Goal: Information Seeking & Learning: Check status

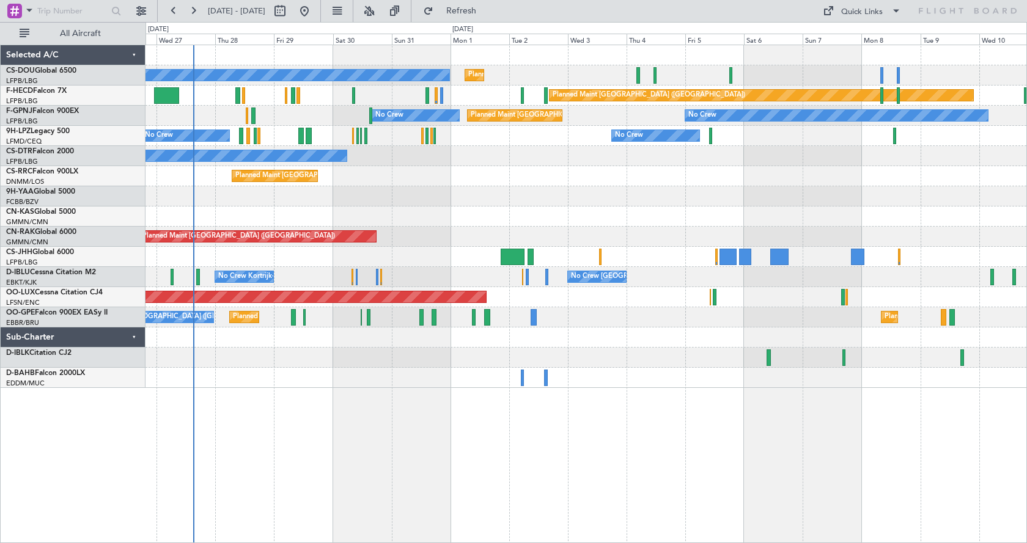
click at [576, 438] on div "Planned Maint [GEOGRAPHIC_DATA] ([GEOGRAPHIC_DATA]) No Crew Planned Maint [GEOG…" at bounding box center [585, 294] width 881 height 499
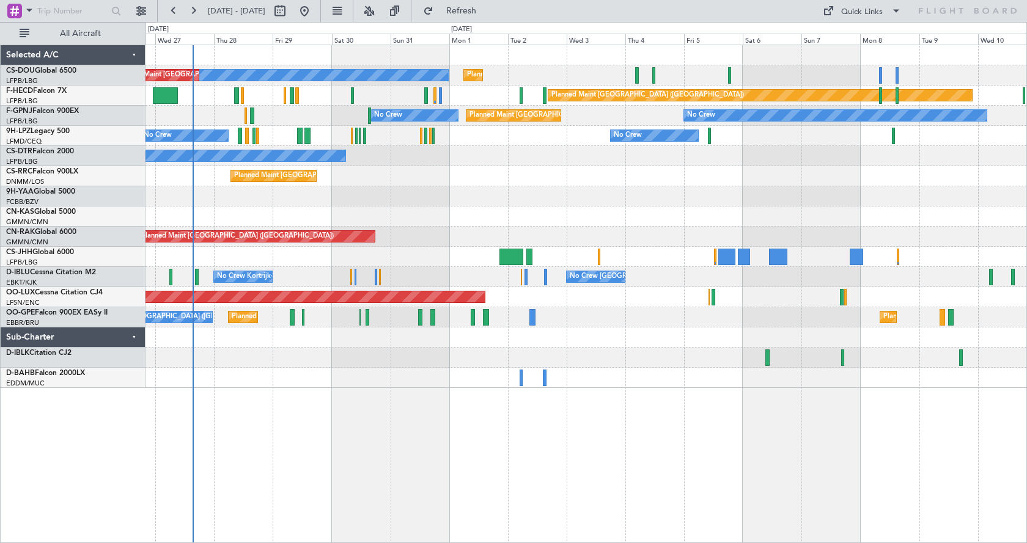
click at [639, 469] on div "Planned Maint [GEOGRAPHIC_DATA] ([GEOGRAPHIC_DATA]) No Crew Planned Maint [GEOG…" at bounding box center [585, 294] width 881 height 499
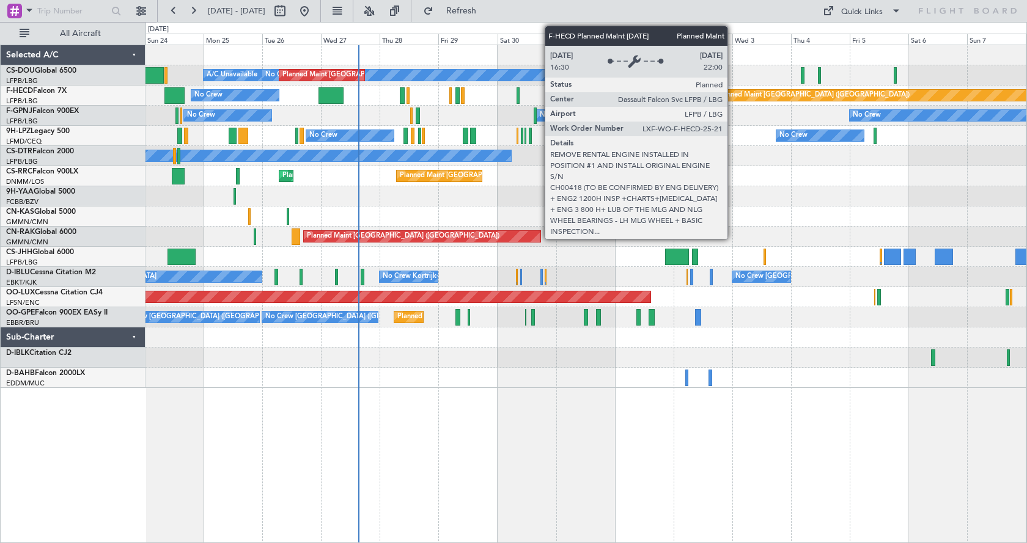
click at [733, 93] on div "Planned Maint [GEOGRAPHIC_DATA] ([GEOGRAPHIC_DATA])" at bounding box center [813, 95] width 192 height 18
click at [733, 92] on div "Planned Maint [GEOGRAPHIC_DATA] ([GEOGRAPHIC_DATA])" at bounding box center [813, 95] width 192 height 18
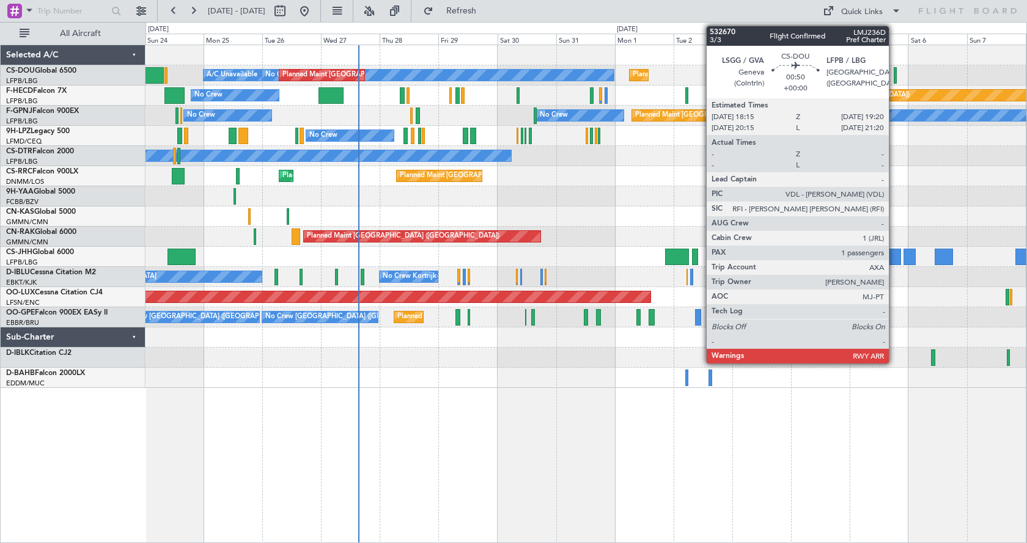
click at [894, 75] on div at bounding box center [894, 75] width 3 height 16
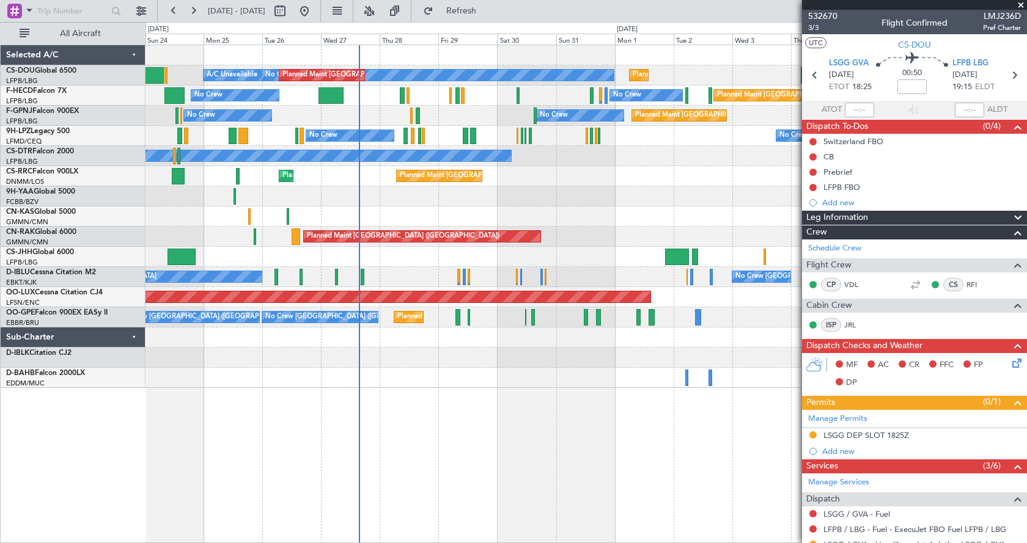
click at [213, 243] on div "Planned Maint [GEOGRAPHIC_DATA] ([GEOGRAPHIC_DATA]) No Crew Planned Maint [GEOG…" at bounding box center [585, 216] width 881 height 343
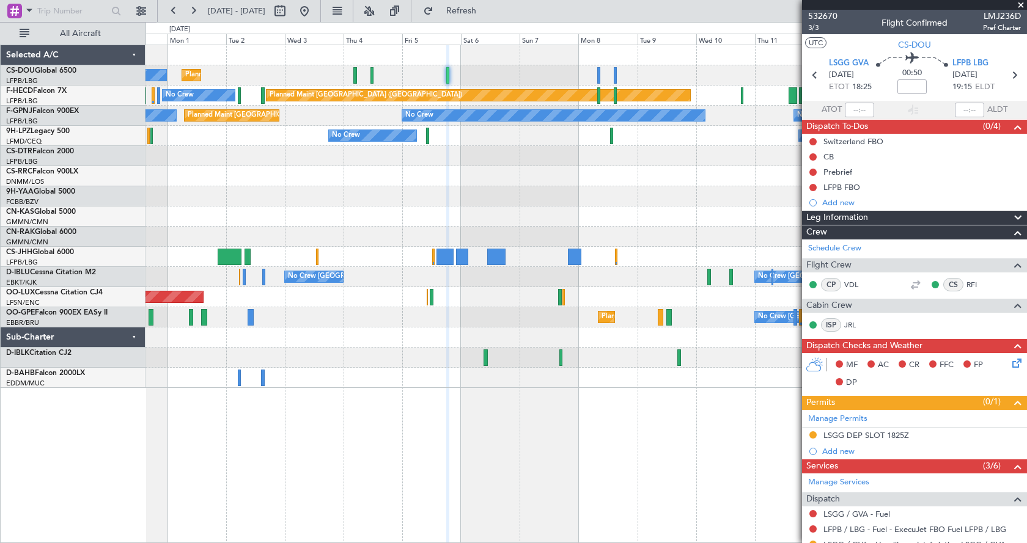
click at [542, 205] on div at bounding box center [585, 196] width 881 height 20
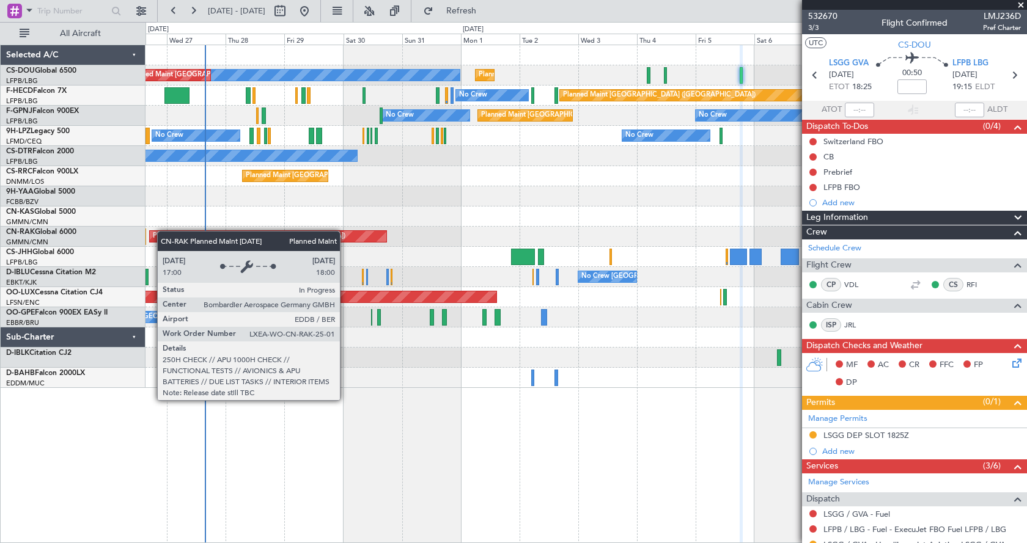
click at [315, 238] on div "No Crew Planned Maint [GEOGRAPHIC_DATA] ([GEOGRAPHIC_DATA]) Planned Maint [GEOG…" at bounding box center [513, 282] width 1027 height 521
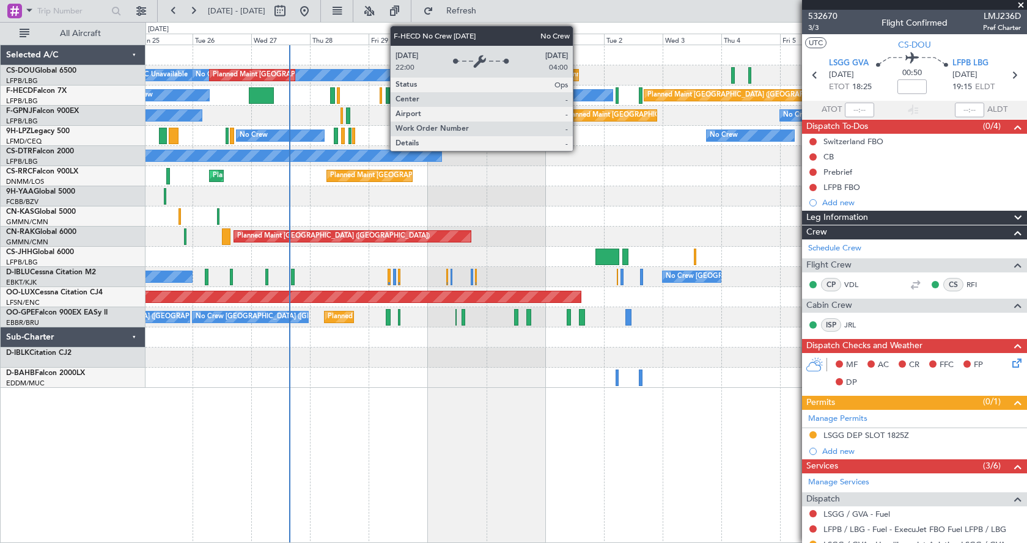
click at [578, 89] on div "No Crew" at bounding box center [577, 95] width 74 height 12
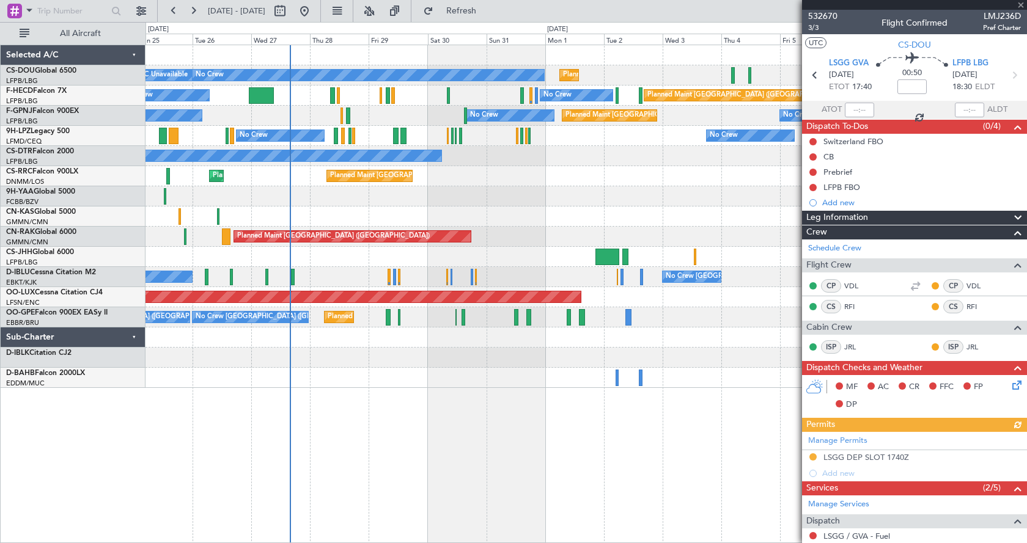
click at [723, 403] on div "Planned Maint [GEOGRAPHIC_DATA] ([GEOGRAPHIC_DATA]) A/C Unavailable No Crew Pla…" at bounding box center [585, 294] width 881 height 499
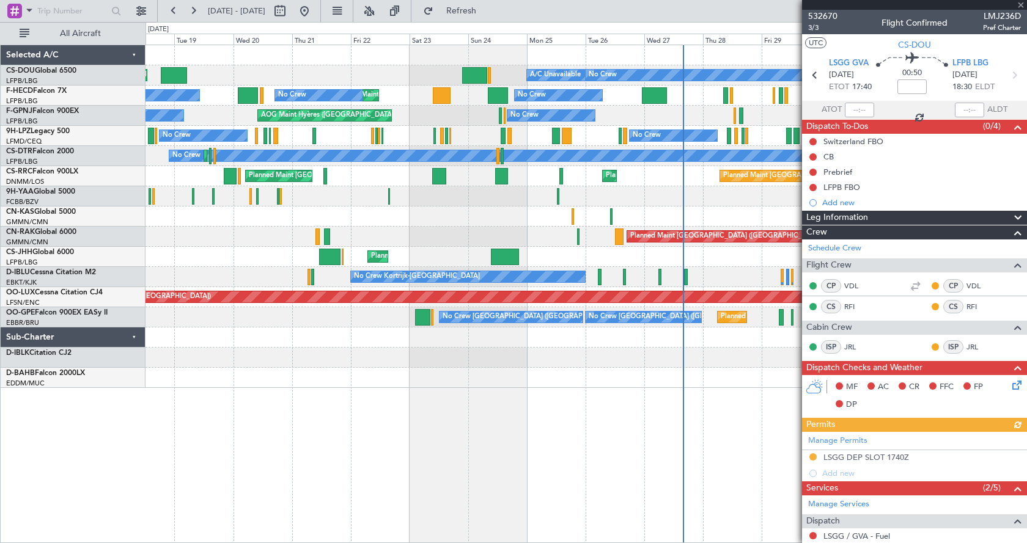
click at [731, 388] on div "Planned Maint [GEOGRAPHIC_DATA] ([GEOGRAPHIC_DATA]) A/C Unavailable No Crew Pla…" at bounding box center [585, 294] width 881 height 499
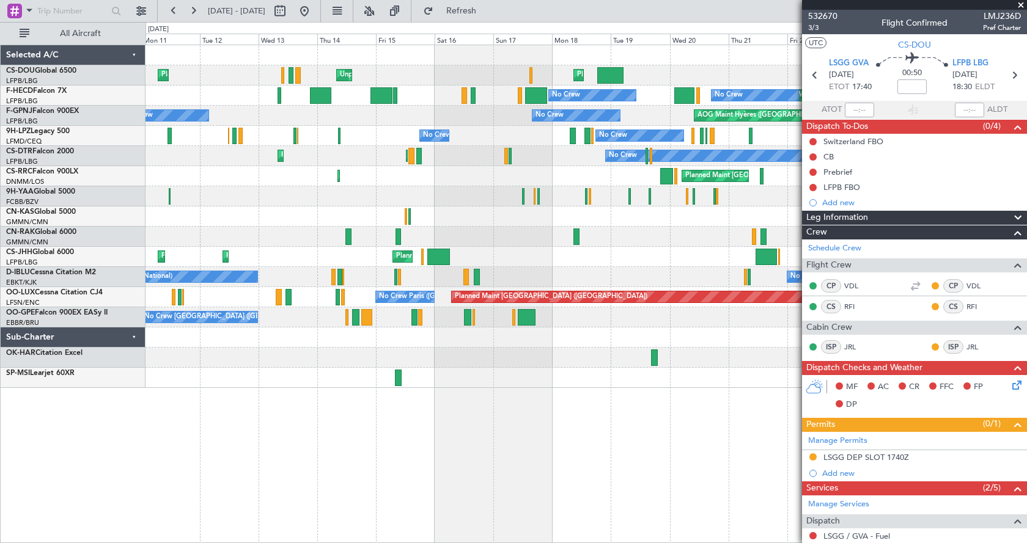
click at [703, 417] on div "Planned Maint [GEOGRAPHIC_DATA] ([GEOGRAPHIC_DATA]) Unplanned Maint [GEOGRAPHIC…" at bounding box center [585, 294] width 881 height 499
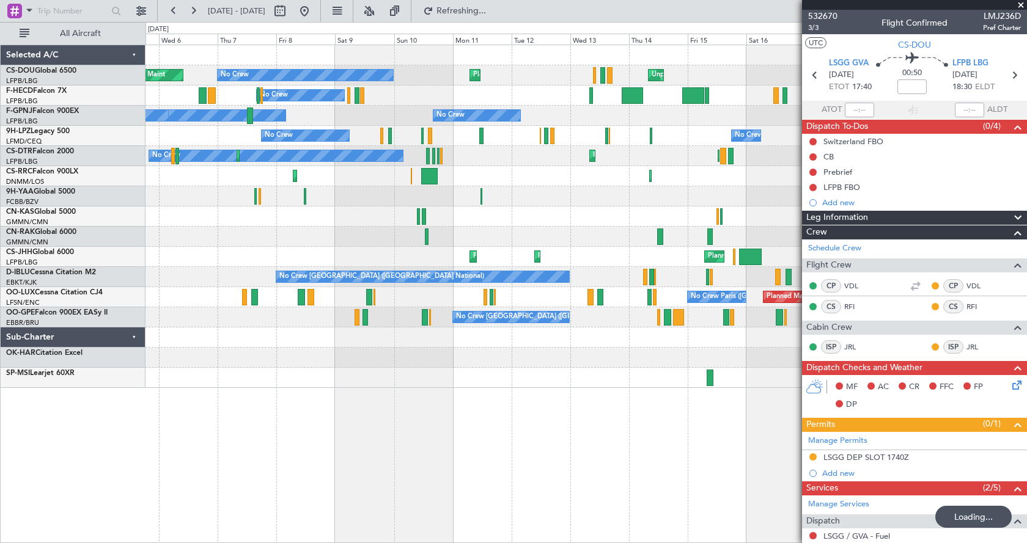
click at [561, 493] on div "Planned Maint [GEOGRAPHIC_DATA] ([GEOGRAPHIC_DATA]) Unplanned Maint [GEOGRAPHIC…" at bounding box center [585, 294] width 881 height 499
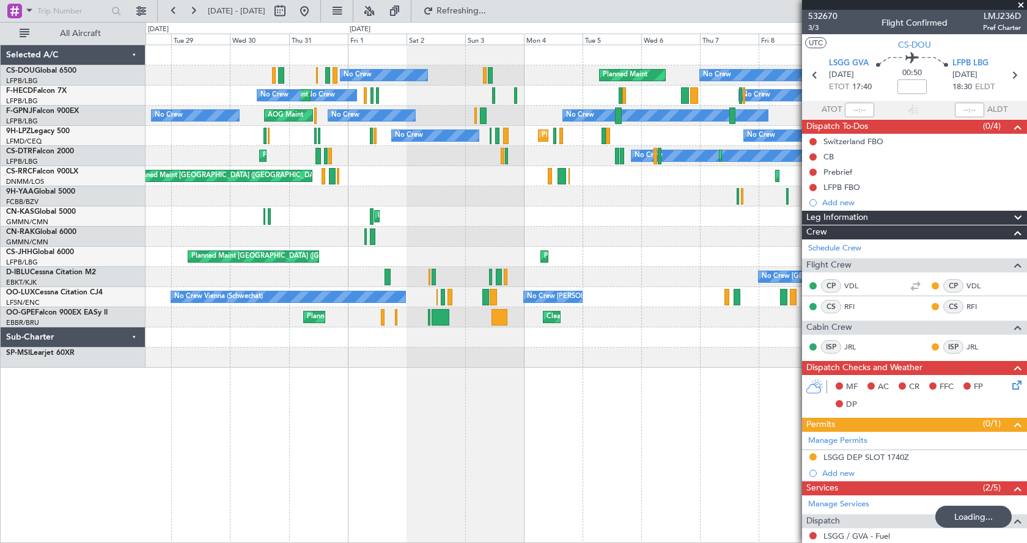
click at [596, 442] on div "Planned Maint [GEOGRAPHIC_DATA] ([GEOGRAPHIC_DATA]) No Crew Planned Maint Unpla…" at bounding box center [585, 294] width 881 height 499
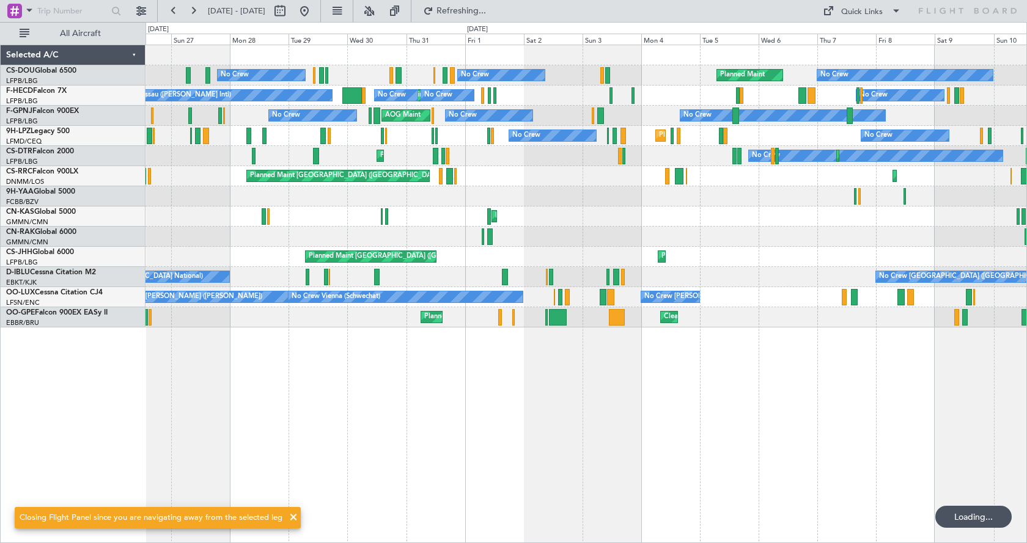
click at [484, 418] on div "No Crew Planned Maint Unplanned Maint [GEOGRAPHIC_DATA] ([GEOGRAPHIC_DATA]) No …" at bounding box center [585, 294] width 881 height 499
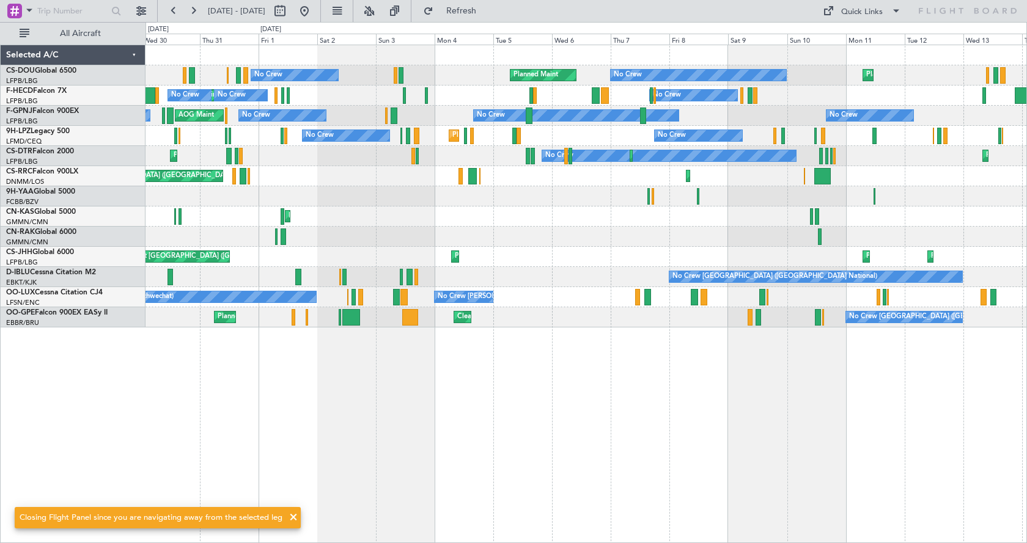
click at [442, 469] on div "No Crew Planned Maint Unplanned Maint [GEOGRAPHIC_DATA] ([GEOGRAPHIC_DATA]) No …" at bounding box center [585, 294] width 881 height 499
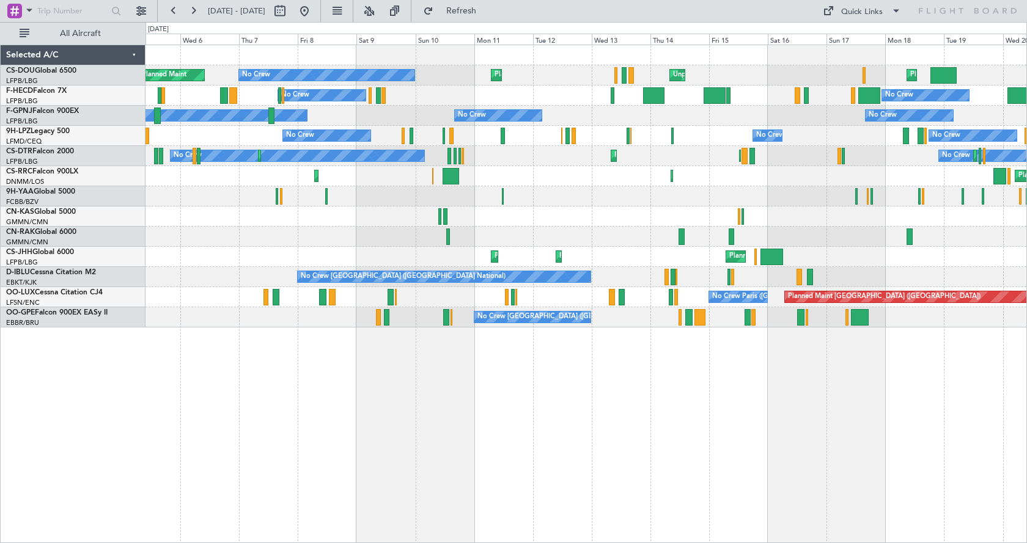
click at [323, 401] on div "Planned Maint [GEOGRAPHIC_DATA] ([GEOGRAPHIC_DATA]) No Crew Planned Maint Unpla…" at bounding box center [585, 294] width 881 height 499
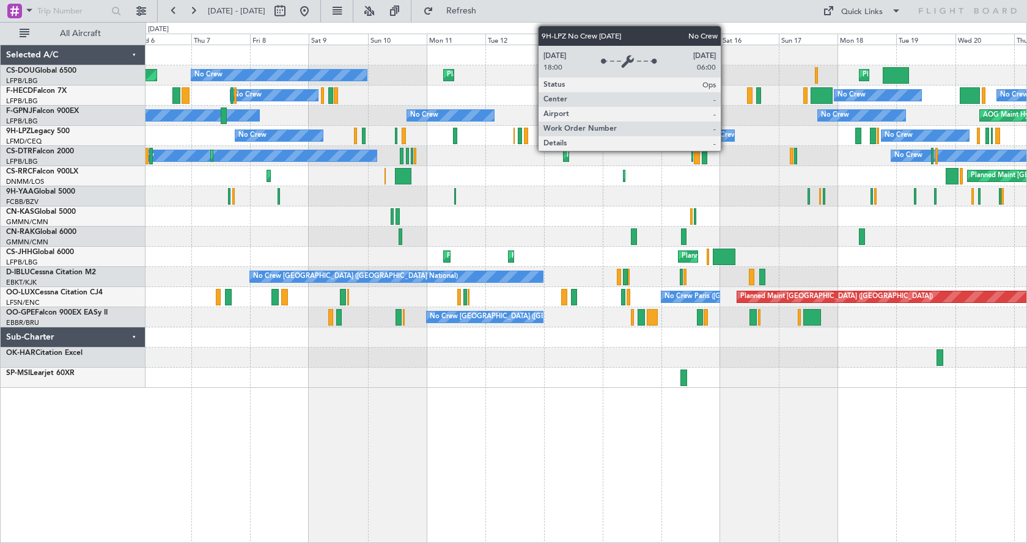
click at [484, 142] on div "No Crew No Crew No Crew [GEOGRAPHIC_DATA] ([GEOGRAPHIC_DATA]) No Crew" at bounding box center [585, 136] width 881 height 20
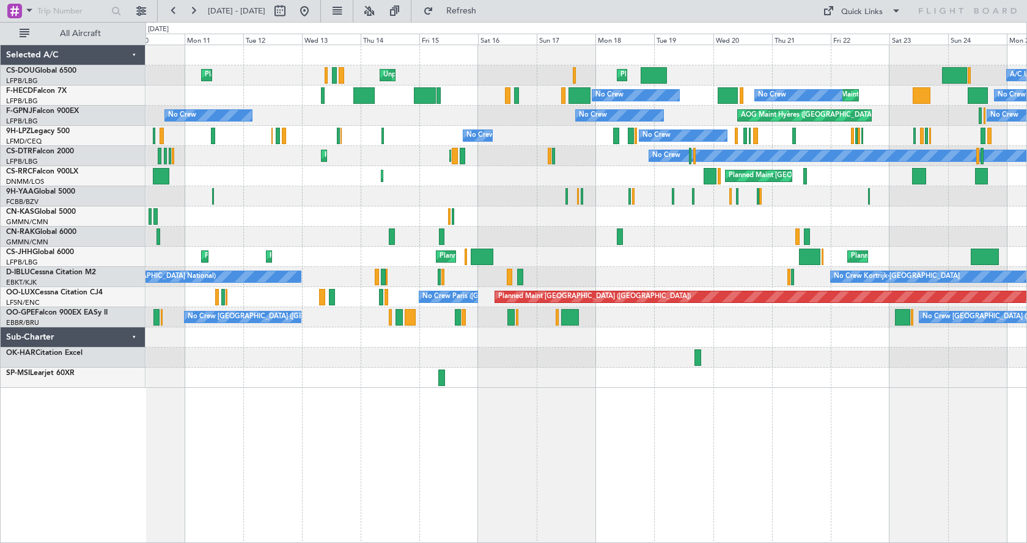
click at [597, 250] on div "Planned Maint [GEOGRAPHIC_DATA] ([GEOGRAPHIC_DATA]) Unplanned Maint [GEOGRAPHIC…" at bounding box center [585, 216] width 881 height 343
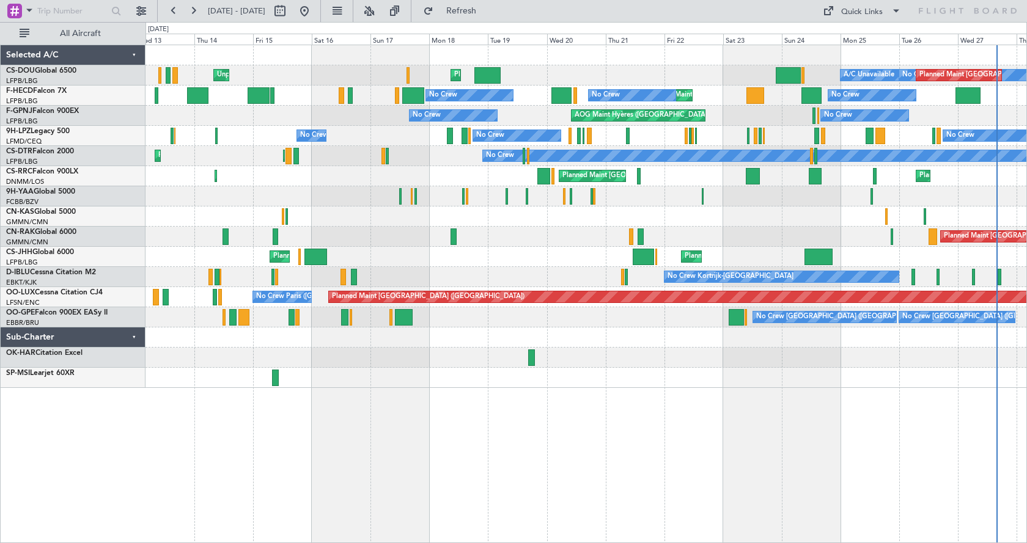
click at [455, 284] on div "No Crew Kortrijk-[GEOGRAPHIC_DATA] No Crew [GEOGRAPHIC_DATA] (Brussels National)" at bounding box center [585, 277] width 881 height 20
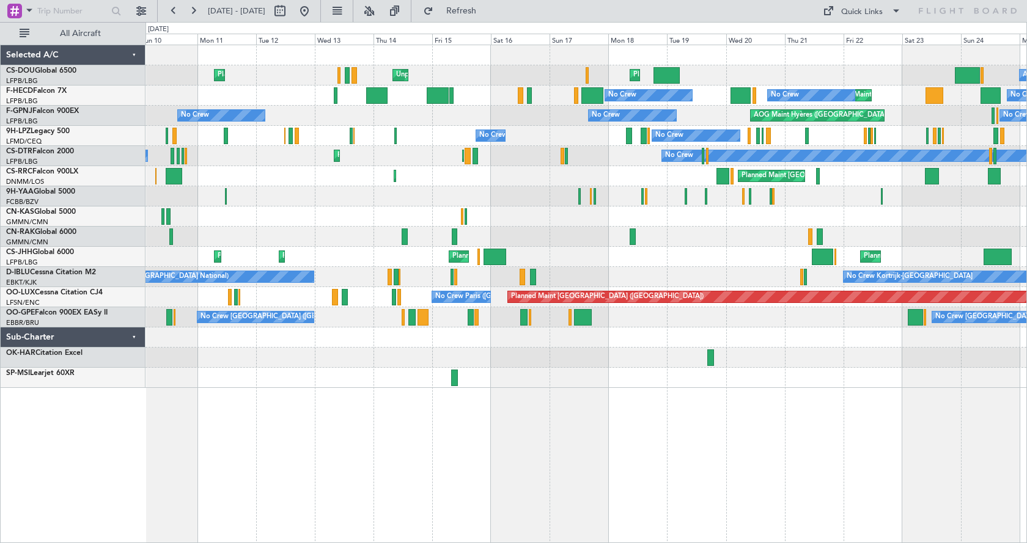
click at [438, 175] on div "Planned Maint [GEOGRAPHIC_DATA] ([GEOGRAPHIC_DATA]) Unplanned Maint [GEOGRAPHIC…" at bounding box center [585, 216] width 881 height 343
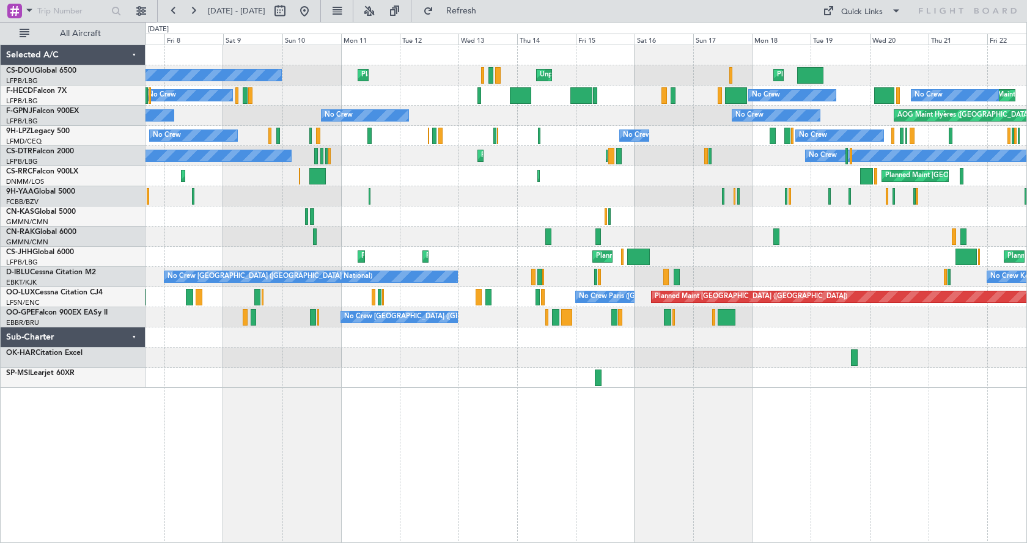
click at [436, 185] on div "Planned Maint Lagos ([PERSON_NAME]) Planned Maint [GEOGRAPHIC_DATA] ([GEOGRAPHI…" at bounding box center [585, 176] width 881 height 20
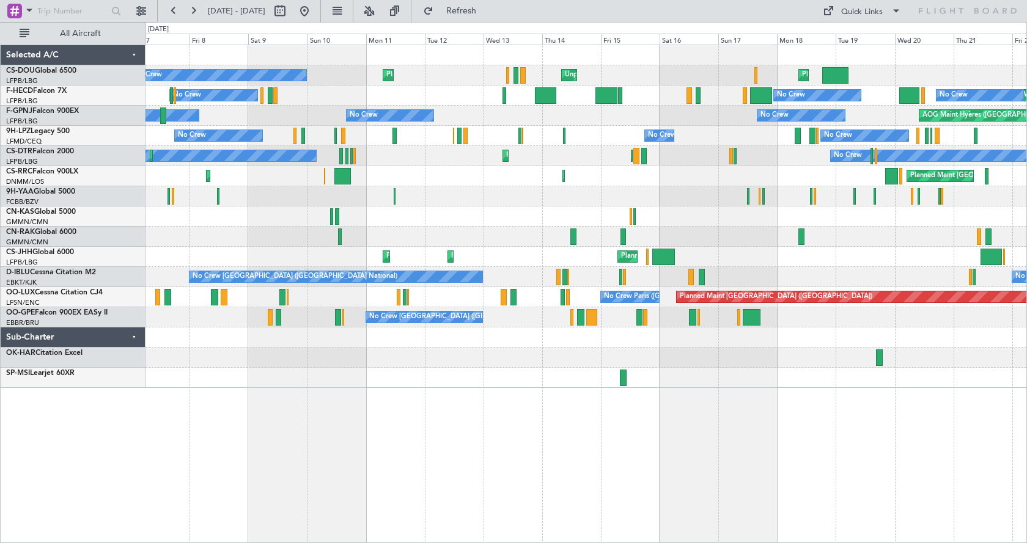
click at [454, 134] on div "No Crew No Crew No Crew [GEOGRAPHIC_DATA] ([GEOGRAPHIC_DATA])" at bounding box center [585, 136] width 881 height 20
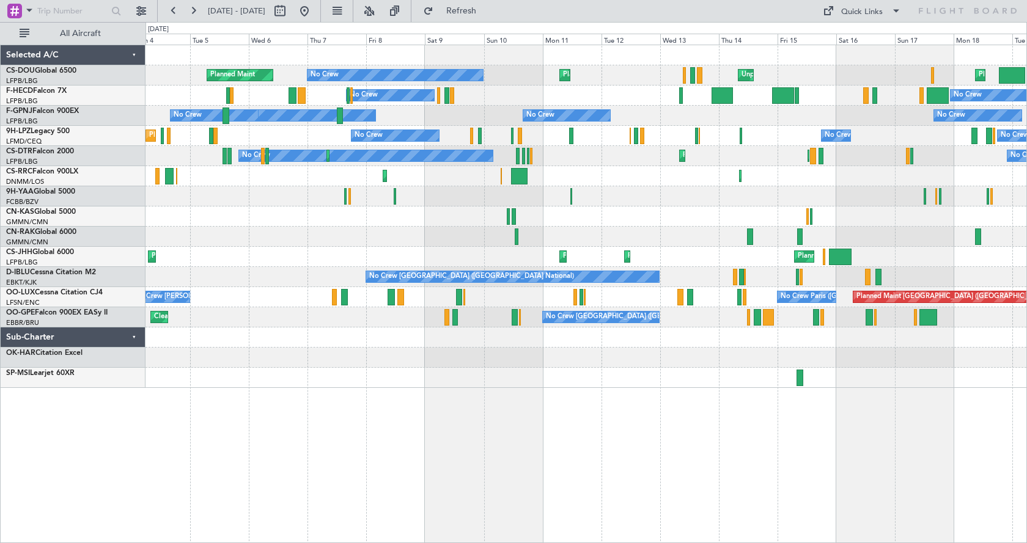
click at [631, 133] on div "No Crew No Crew No Crew [GEOGRAPHIC_DATA] ([GEOGRAPHIC_DATA]) No Crew" at bounding box center [585, 136] width 881 height 20
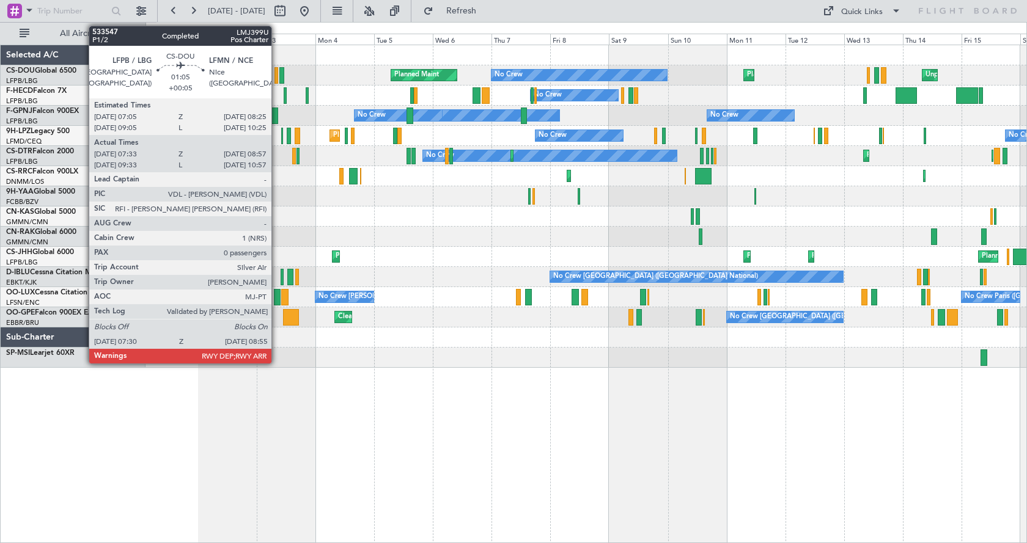
click at [277, 76] on div at bounding box center [276, 75] width 4 height 16
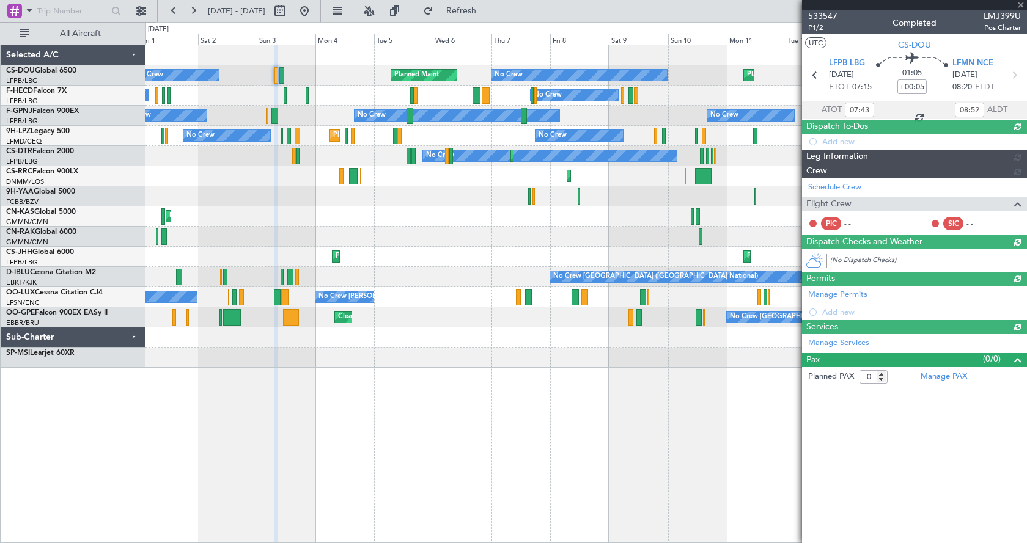
click at [1021, 7] on div at bounding box center [914, 5] width 225 height 10
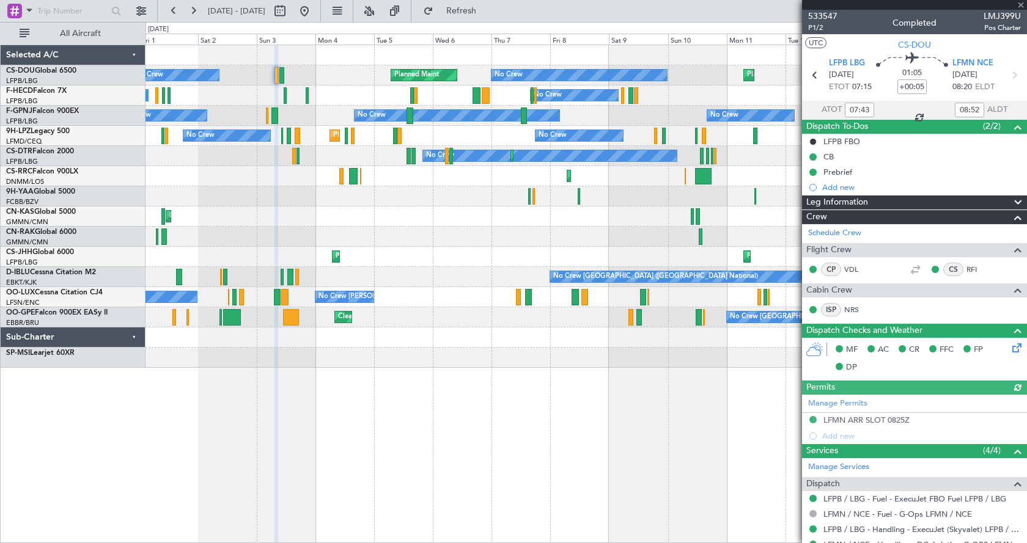
click at [1019, 5] on div at bounding box center [914, 5] width 225 height 10
click at [1022, 2] on div at bounding box center [914, 5] width 225 height 10
click at [1018, 3] on span at bounding box center [1020, 5] width 12 height 11
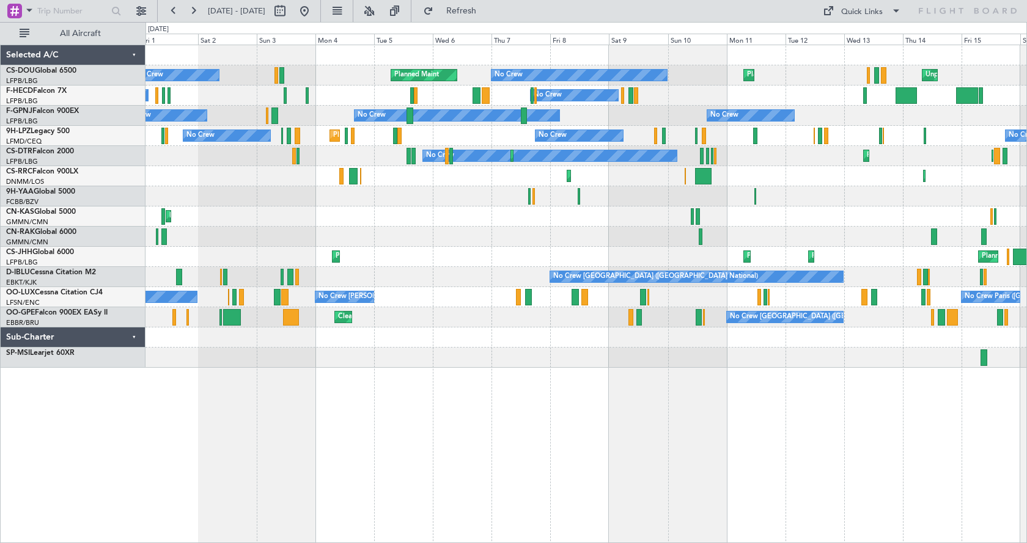
click at [551, 449] on div "Unplanned Maint [GEOGRAPHIC_DATA] ([GEOGRAPHIC_DATA]) Planned Maint [GEOGRAPHIC…" at bounding box center [585, 294] width 881 height 499
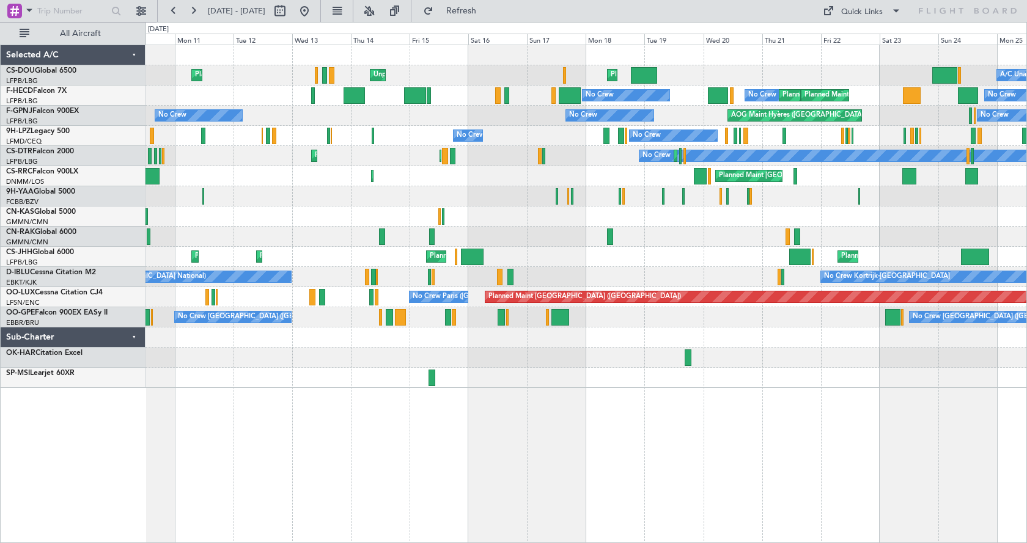
click at [295, 441] on div "Unplanned Maint [GEOGRAPHIC_DATA] ([GEOGRAPHIC_DATA]) Planned Maint [GEOGRAPHIC…" at bounding box center [585, 294] width 881 height 499
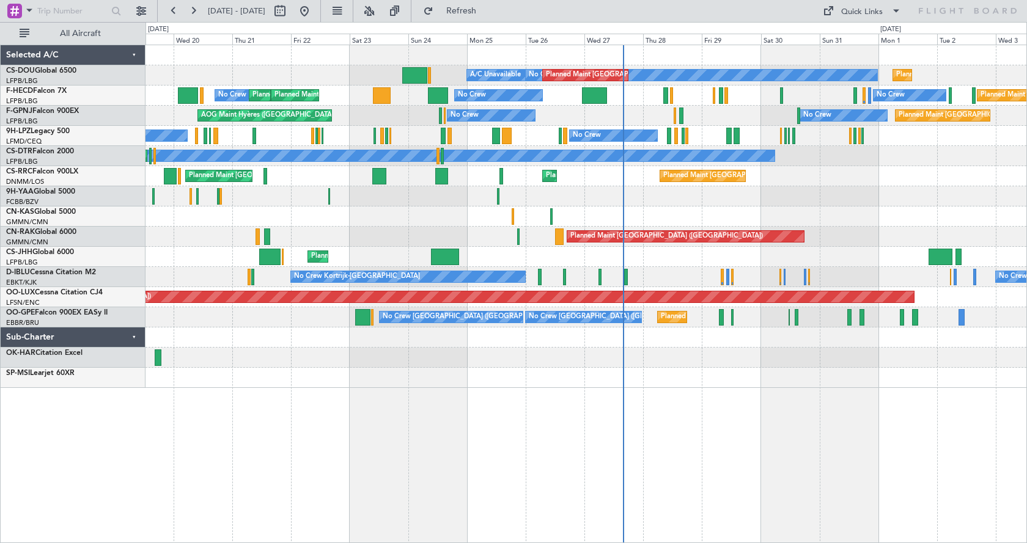
click at [433, 394] on div "A/C Unavailable No Crew Planned Maint [GEOGRAPHIC_DATA] ([GEOGRAPHIC_DATA]) Pla…" at bounding box center [585, 294] width 881 height 499
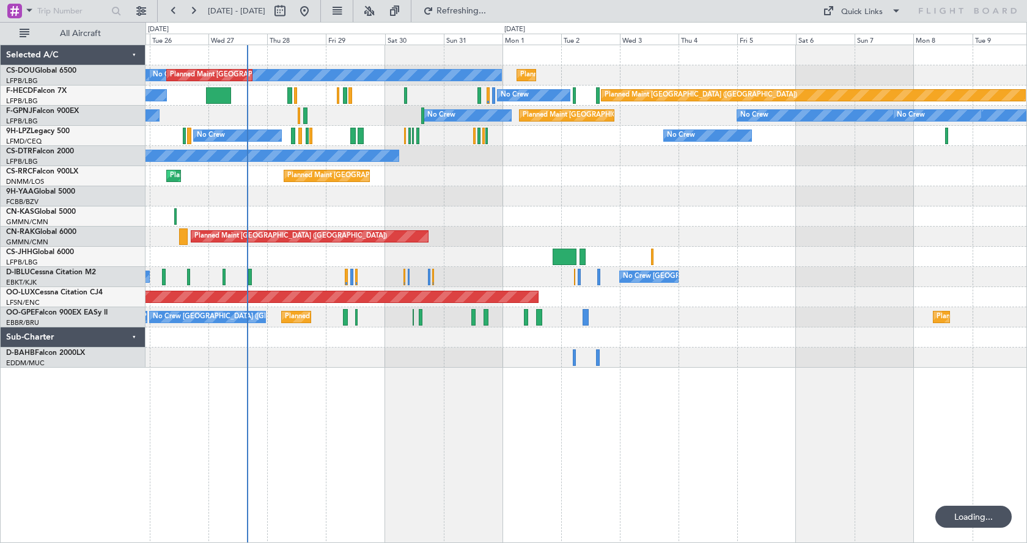
click at [423, 422] on div "A/C Unavailable No Crew Planned Maint [GEOGRAPHIC_DATA] ([GEOGRAPHIC_DATA]) Pla…" at bounding box center [585, 294] width 881 height 499
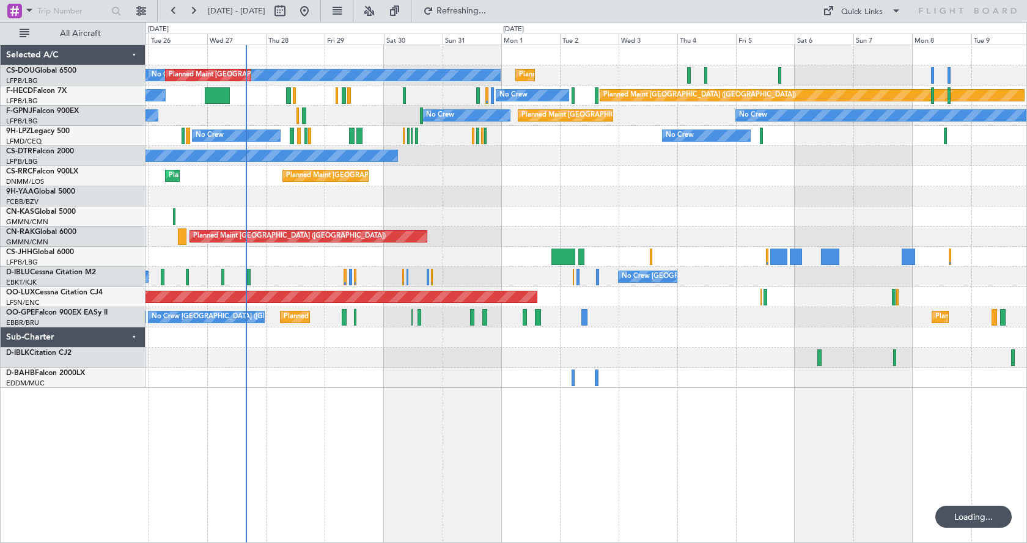
click at [564, 413] on div "No Crew Planned Maint [GEOGRAPHIC_DATA] ([GEOGRAPHIC_DATA]) A/C Unavailable Pla…" at bounding box center [585, 294] width 881 height 499
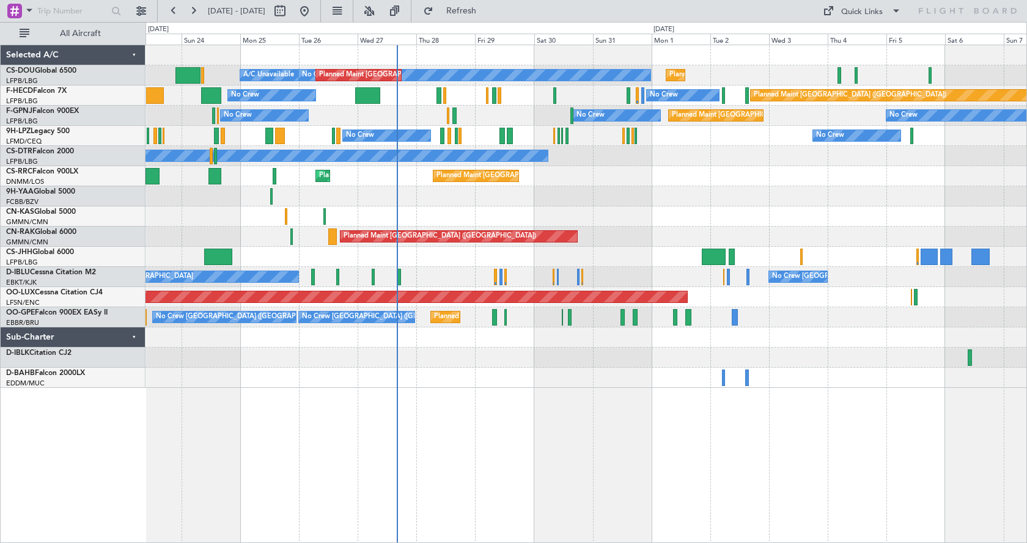
click at [719, 387] on div at bounding box center [585, 378] width 881 height 20
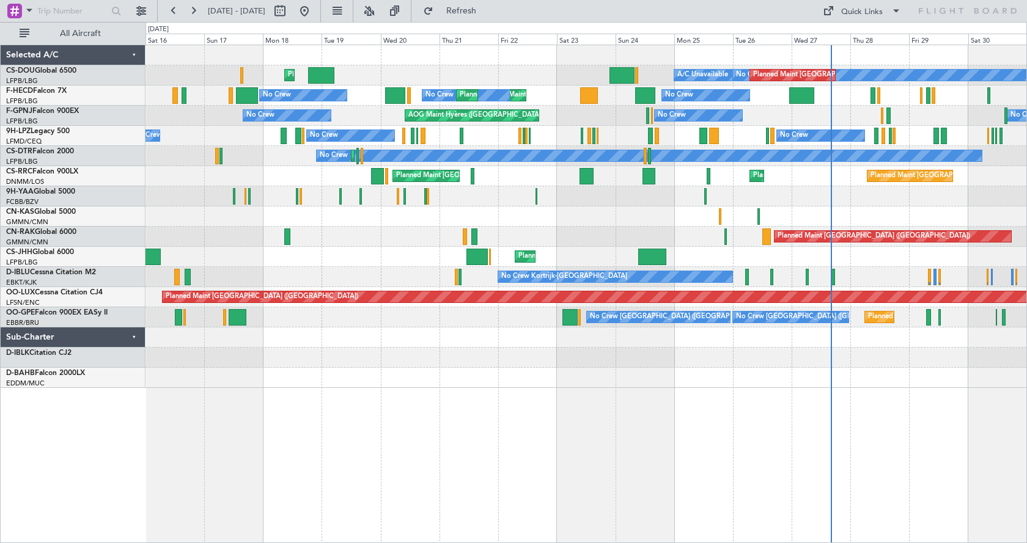
click at [697, 386] on div at bounding box center [585, 378] width 881 height 20
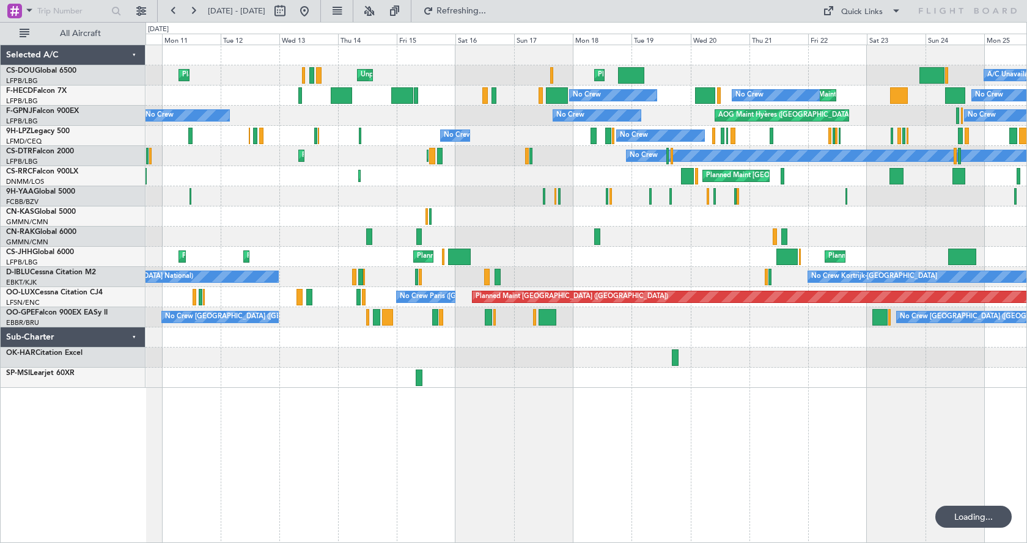
click at [613, 406] on div "Planned Maint [GEOGRAPHIC_DATA] ([GEOGRAPHIC_DATA]) Unplanned Maint [GEOGRAPHIC…" at bounding box center [585, 294] width 881 height 499
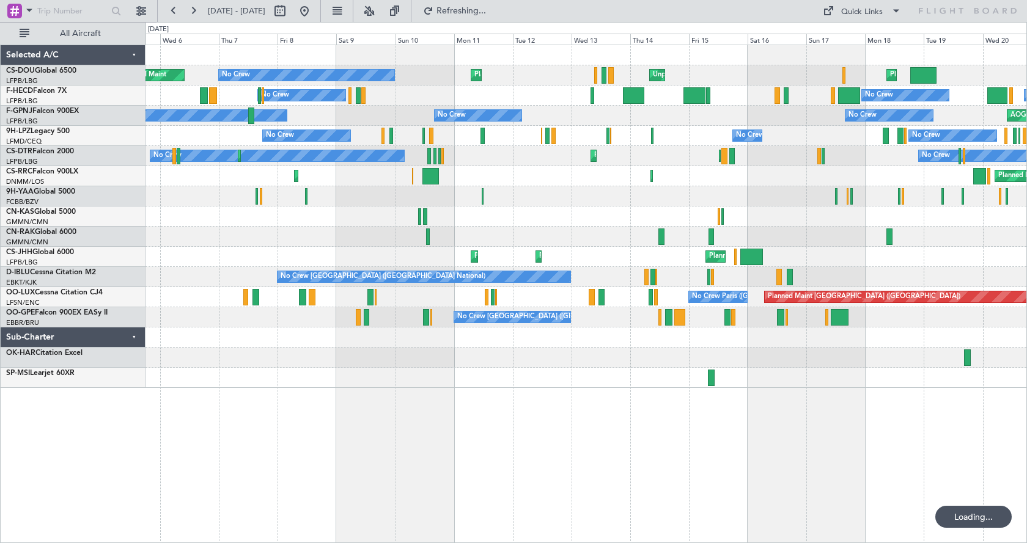
click at [786, 445] on div "Planned Maint [GEOGRAPHIC_DATA] ([GEOGRAPHIC_DATA]) Unplanned Maint [GEOGRAPHIC…" at bounding box center [585, 294] width 881 height 499
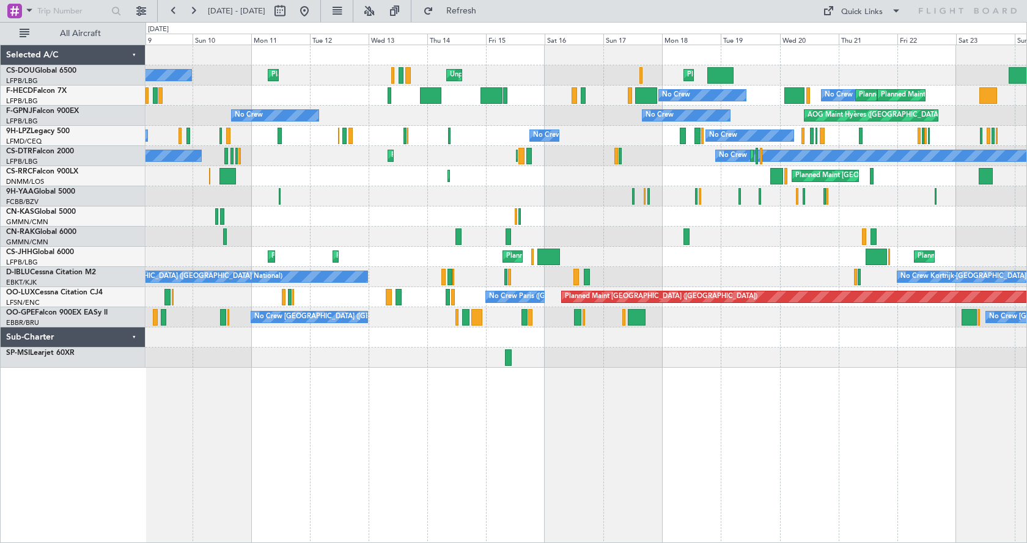
click at [243, 425] on div "Unplanned Maint [GEOGRAPHIC_DATA] ([GEOGRAPHIC_DATA]) Planned Maint [GEOGRAPHIC…" at bounding box center [585, 294] width 881 height 499
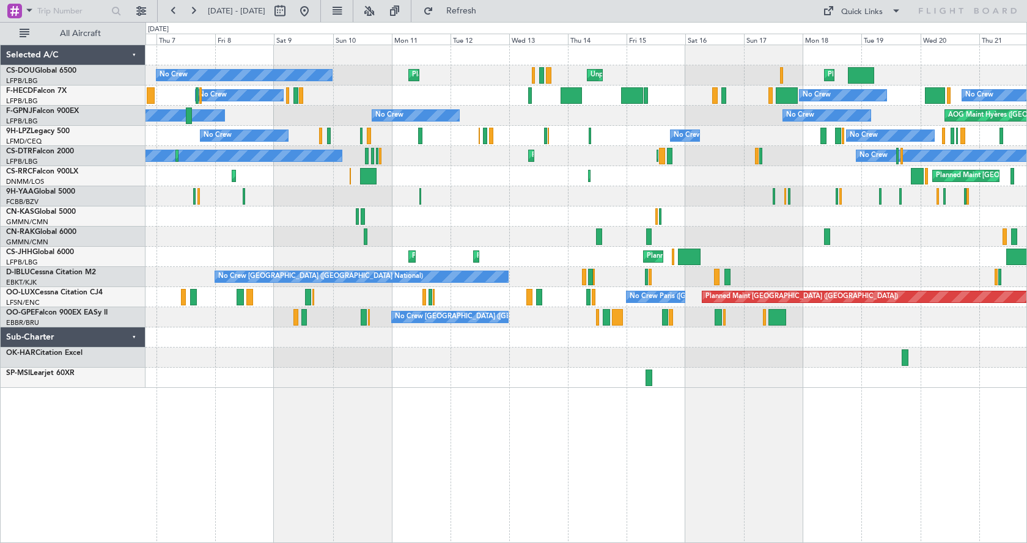
click at [645, 439] on div "Planned Maint [GEOGRAPHIC_DATA] ([GEOGRAPHIC_DATA]) Unplanned Maint [GEOGRAPHIC…" at bounding box center [585, 294] width 881 height 499
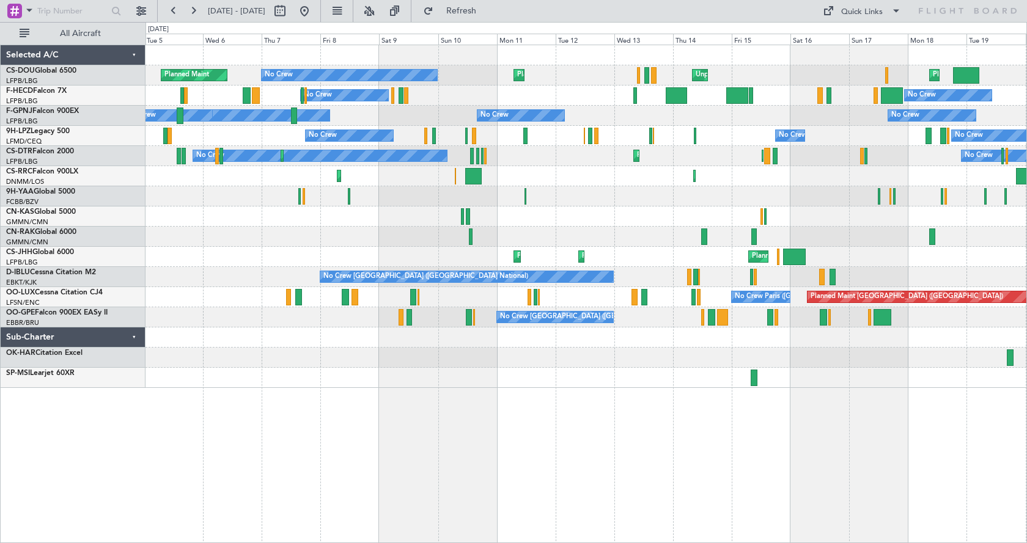
click at [667, 425] on div "Planned Maint [GEOGRAPHIC_DATA] ([GEOGRAPHIC_DATA]) Unplanned Maint [GEOGRAPHIC…" at bounding box center [585, 294] width 881 height 499
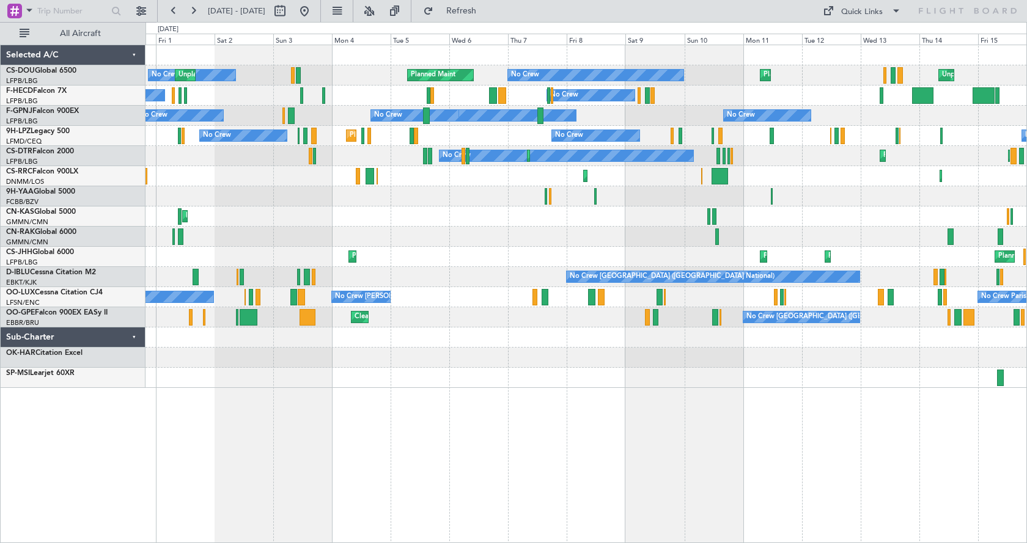
click at [920, 414] on div "Unplanned Maint [GEOGRAPHIC_DATA] ([GEOGRAPHIC_DATA]) Planned Maint [GEOGRAPHIC…" at bounding box center [585, 294] width 881 height 499
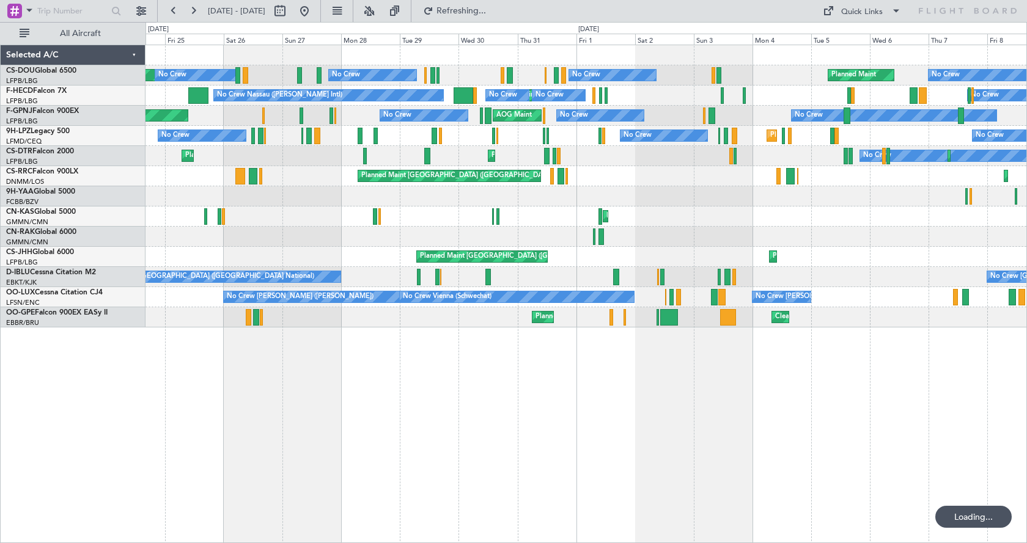
click at [339, 466] on div "No Crew Planned Maint Unplanned Maint [GEOGRAPHIC_DATA] ([GEOGRAPHIC_DATA]) No …" at bounding box center [585, 294] width 881 height 499
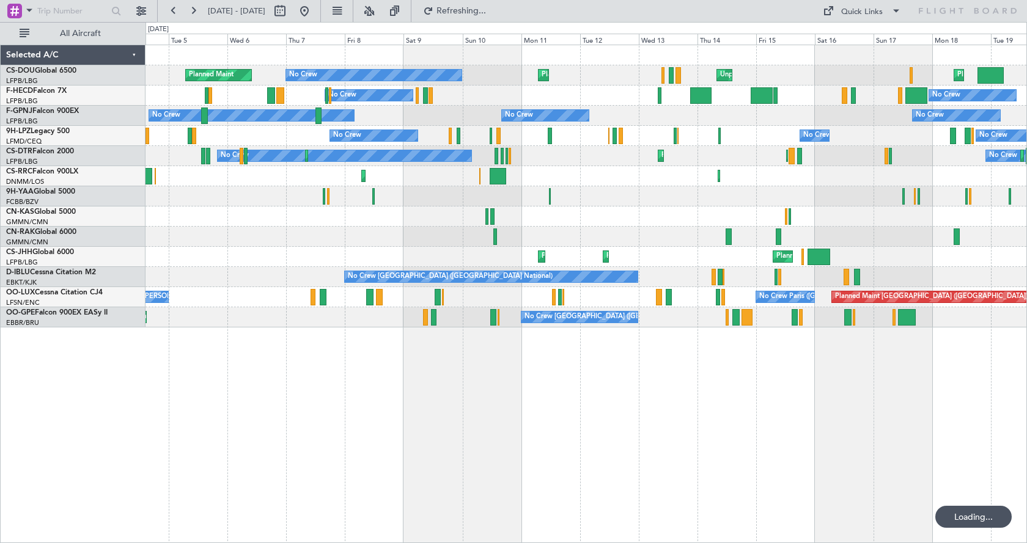
click at [347, 497] on div "No Crew Planned Maint Planned Maint [GEOGRAPHIC_DATA] ([GEOGRAPHIC_DATA]) Unpla…" at bounding box center [585, 294] width 881 height 499
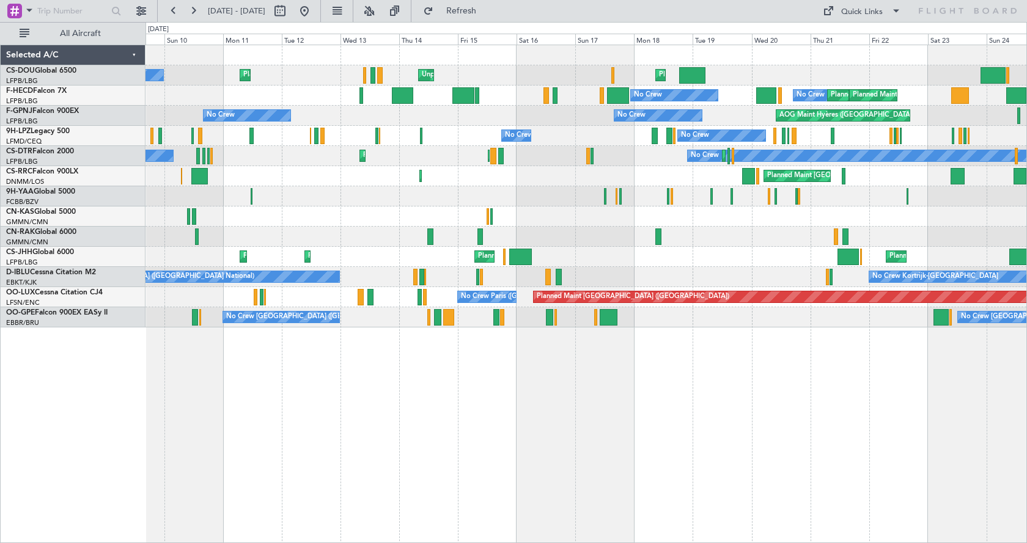
click at [255, 487] on div "No Crew Planned Maint [GEOGRAPHIC_DATA] ([GEOGRAPHIC_DATA]) Unplanned Maint [GE…" at bounding box center [585, 294] width 881 height 499
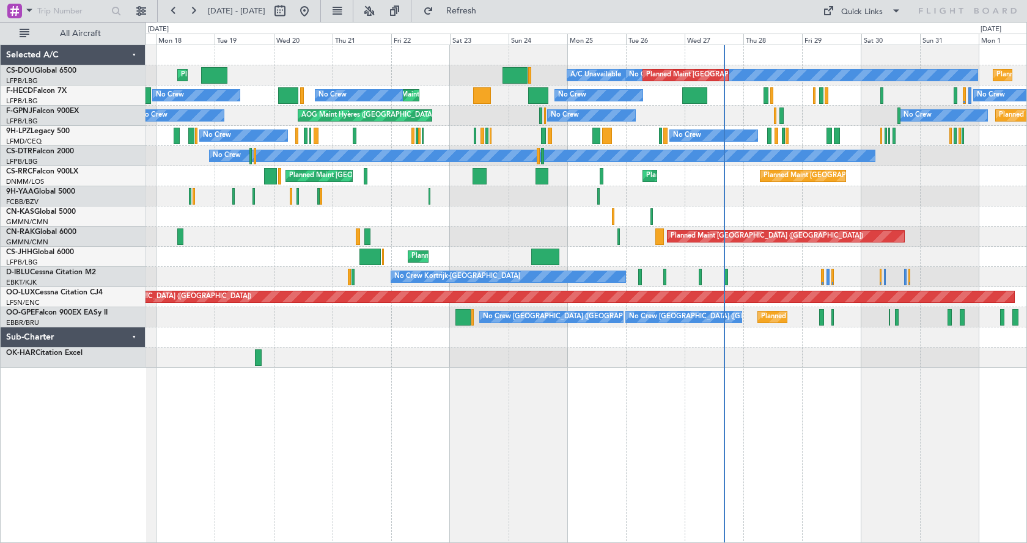
click at [276, 472] on div "Planned Maint [GEOGRAPHIC_DATA] ([GEOGRAPHIC_DATA]) No Crew Planned Maint [GEOG…" at bounding box center [585, 294] width 881 height 499
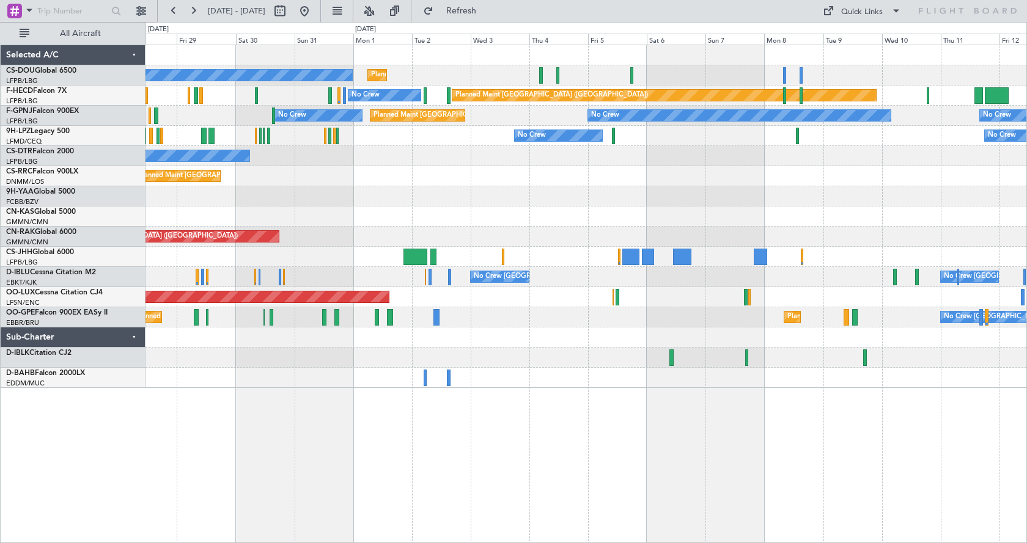
click at [390, 263] on div "No Crew Planned Maint [GEOGRAPHIC_DATA] ([GEOGRAPHIC_DATA]) Planned Maint [GEOG…" at bounding box center [585, 216] width 881 height 343
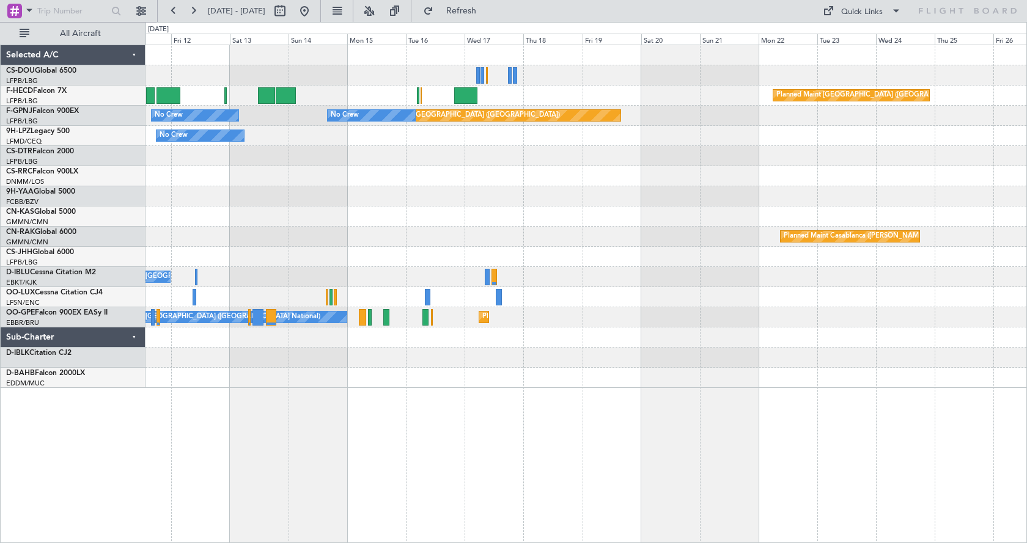
click at [310, 289] on div "Planned Maint [GEOGRAPHIC_DATA] ([GEOGRAPHIC_DATA]) Planned Maint [GEOGRAPHIC_D…" at bounding box center [585, 216] width 881 height 343
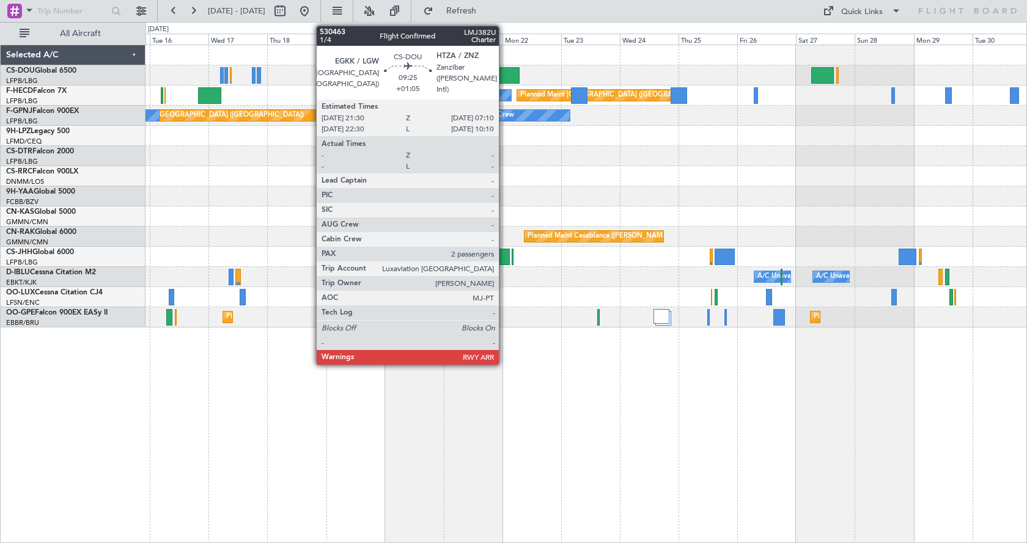
click at [504, 75] on div at bounding box center [508, 75] width 24 height 16
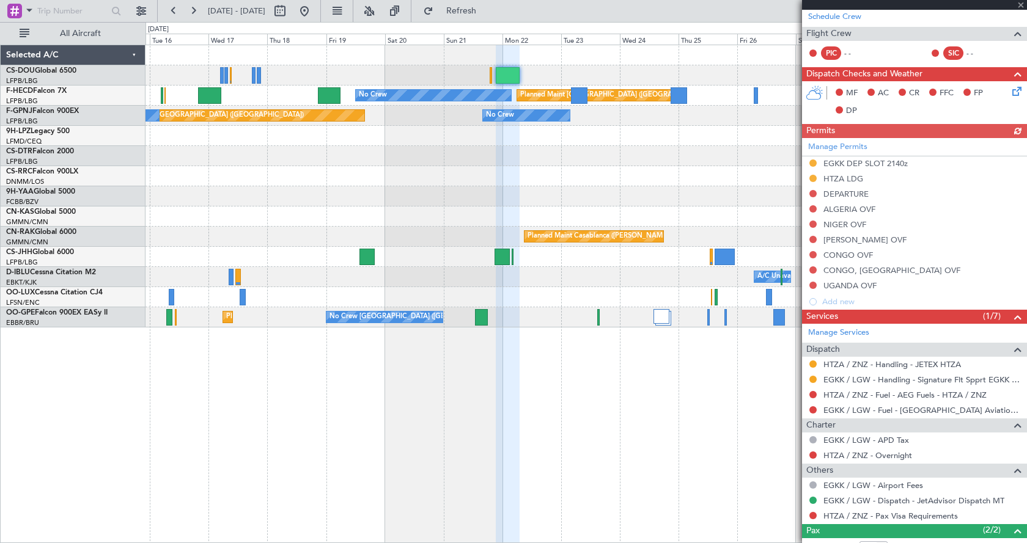
scroll to position [286, 0]
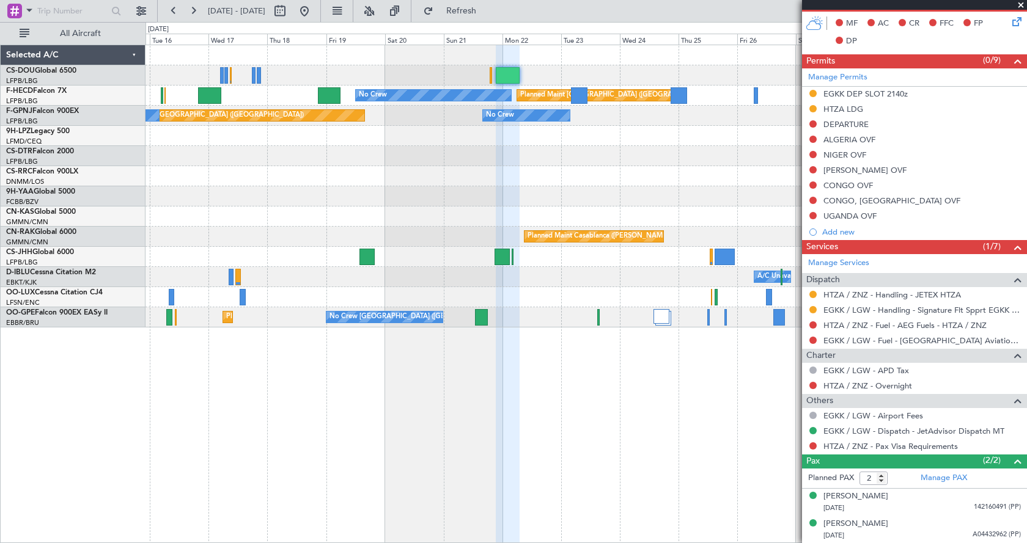
click at [1020, 3] on span at bounding box center [1020, 5] width 12 height 11
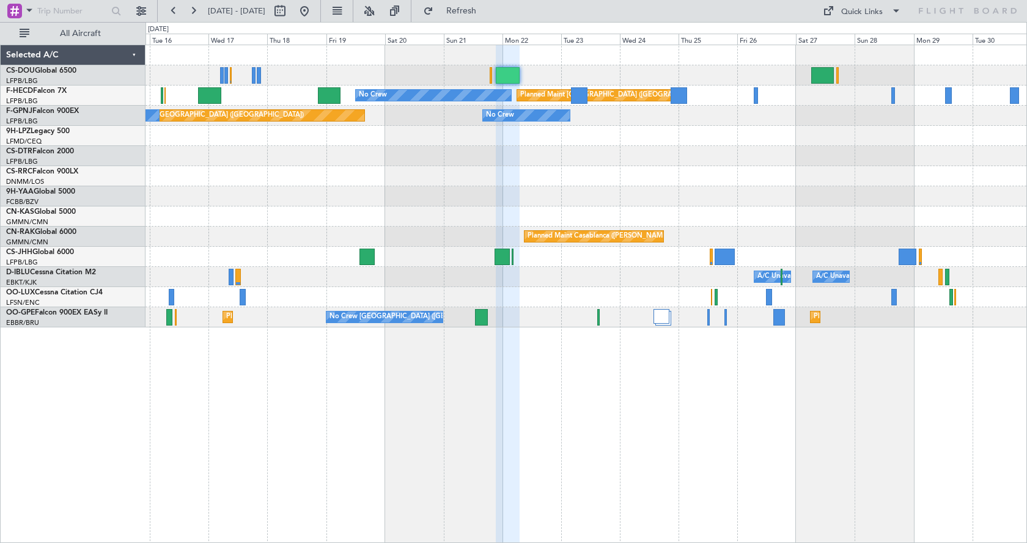
type input "0"
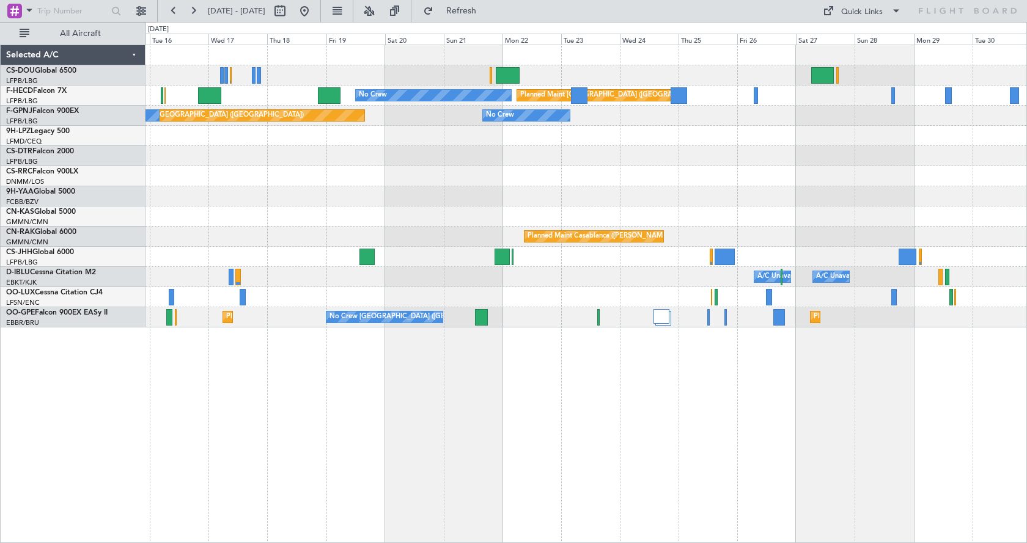
scroll to position [0, 0]
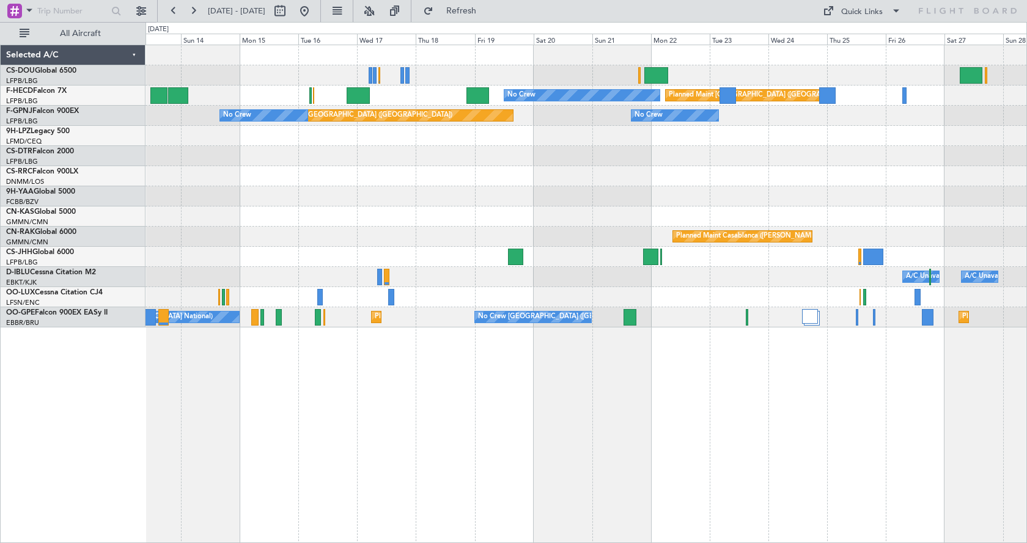
click at [1026, 432] on html "[DATE] - [DATE] Refresh Quick Links All Aircraft Planned Maint [GEOGRAPHIC_DATA…" at bounding box center [513, 271] width 1027 height 543
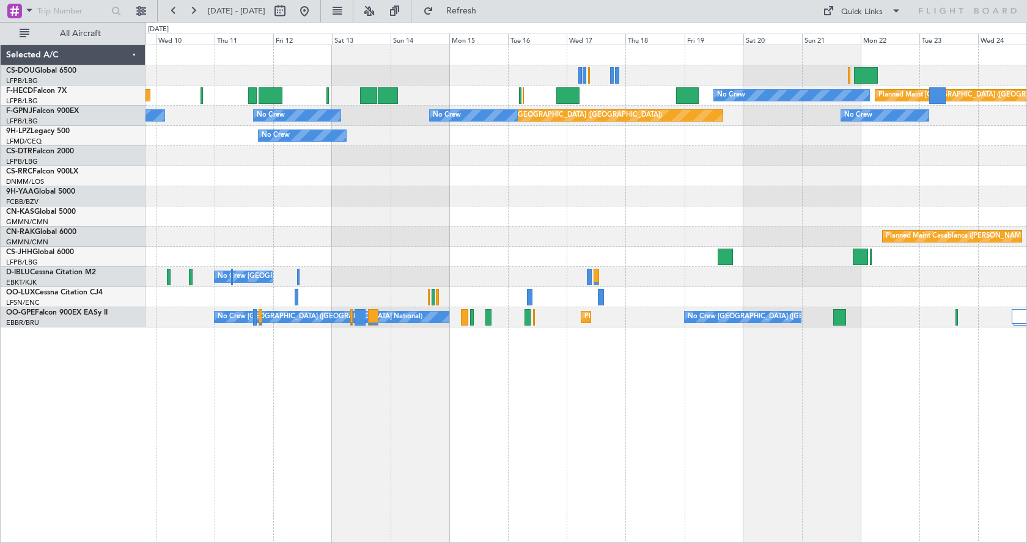
click at [681, 445] on div "Planned Maint [GEOGRAPHIC_DATA] ([GEOGRAPHIC_DATA]) No Crew Planned Maint [GEOG…" at bounding box center [585, 294] width 881 height 499
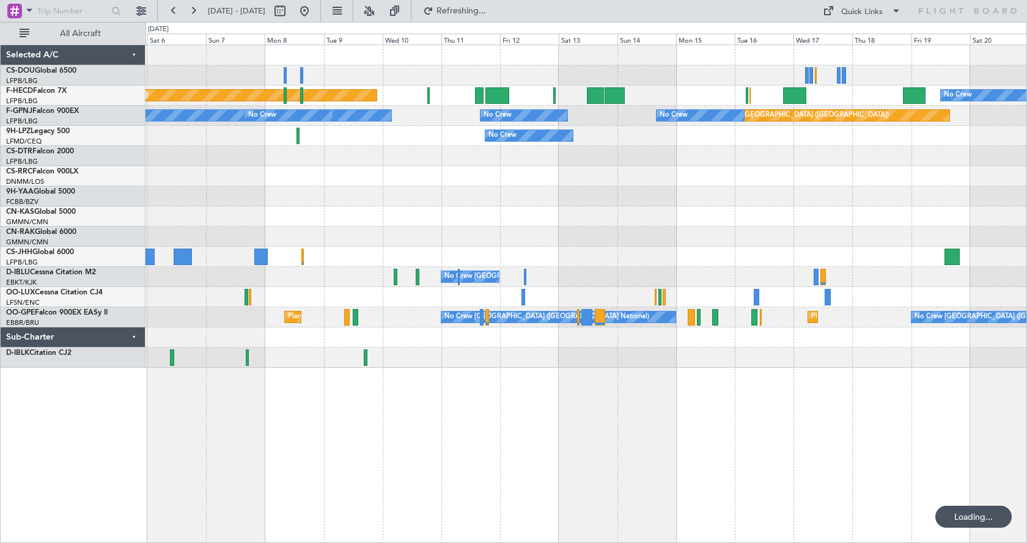
click at [425, 468] on div "No Crew Planned Maint [GEOGRAPHIC_DATA] ([GEOGRAPHIC_DATA]) Planned Maint [GEOG…" at bounding box center [585, 294] width 881 height 499
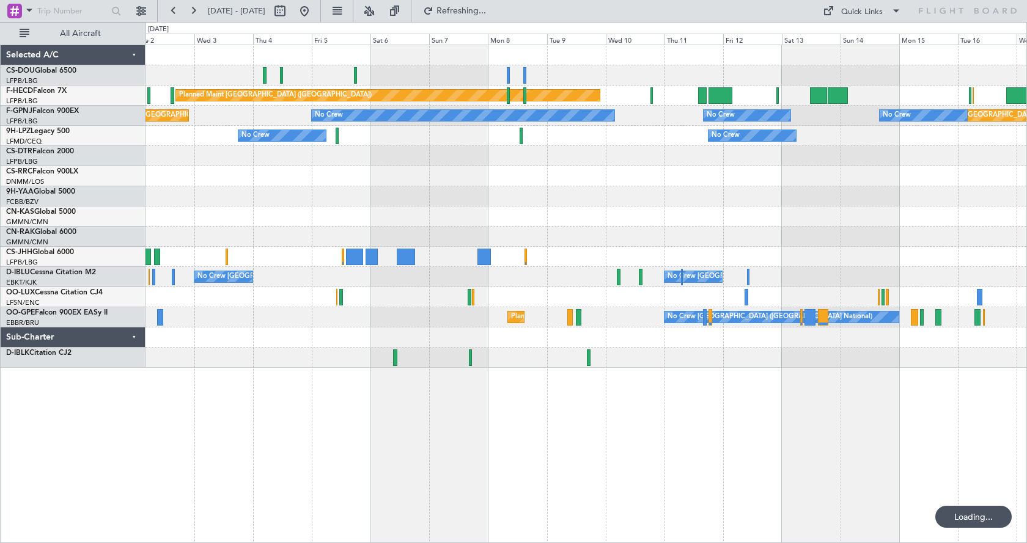
click at [567, 445] on div "Planned Maint [GEOGRAPHIC_DATA] ([GEOGRAPHIC_DATA]) No Crew Planned Maint [GEOG…" at bounding box center [585, 294] width 881 height 499
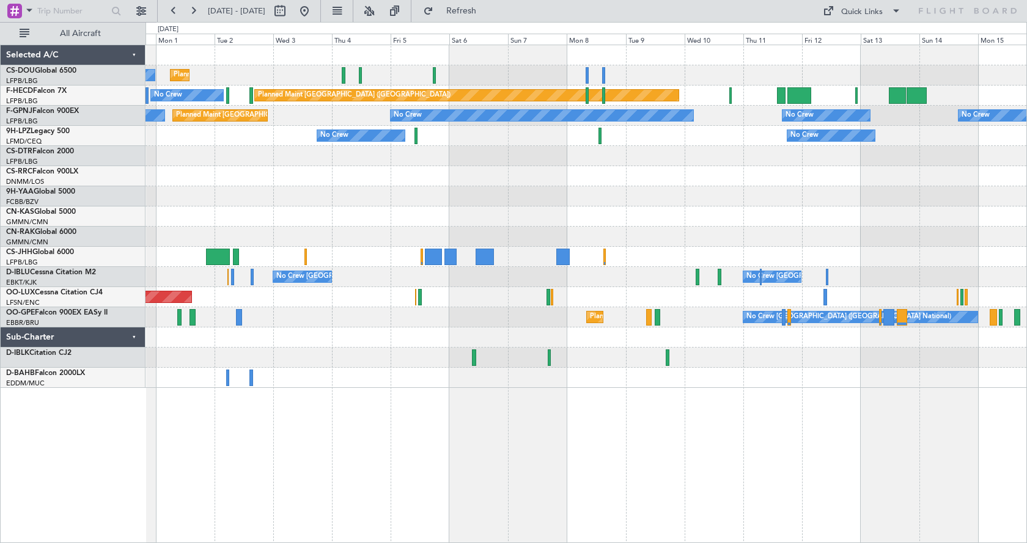
click at [339, 448] on div "Planned Maint [GEOGRAPHIC_DATA] ([GEOGRAPHIC_DATA]) No Crew Planned Maint [GEOG…" at bounding box center [585, 294] width 881 height 499
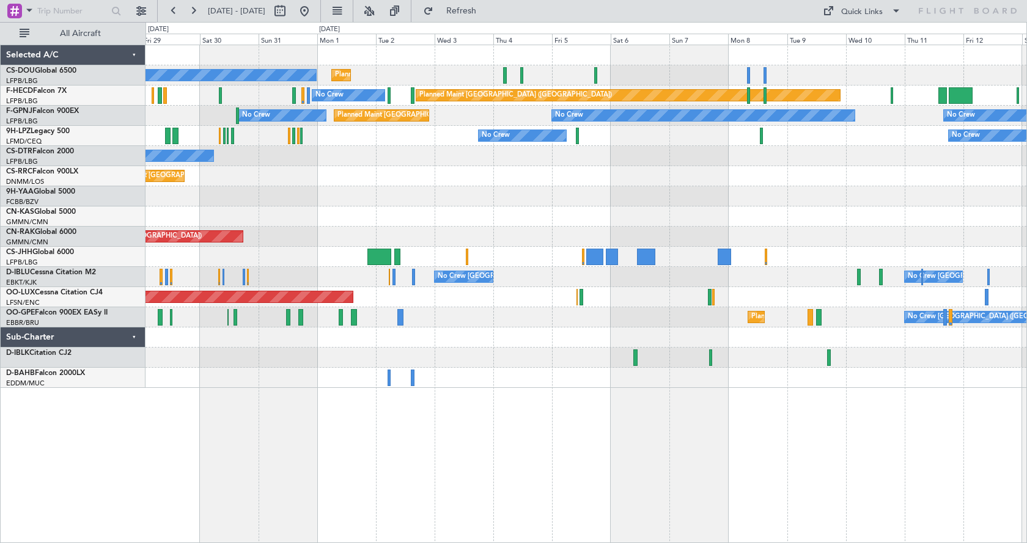
click at [397, 486] on div "Planned Maint [GEOGRAPHIC_DATA] ([GEOGRAPHIC_DATA]) No Crew Planned Maint [GEOG…" at bounding box center [585, 294] width 881 height 499
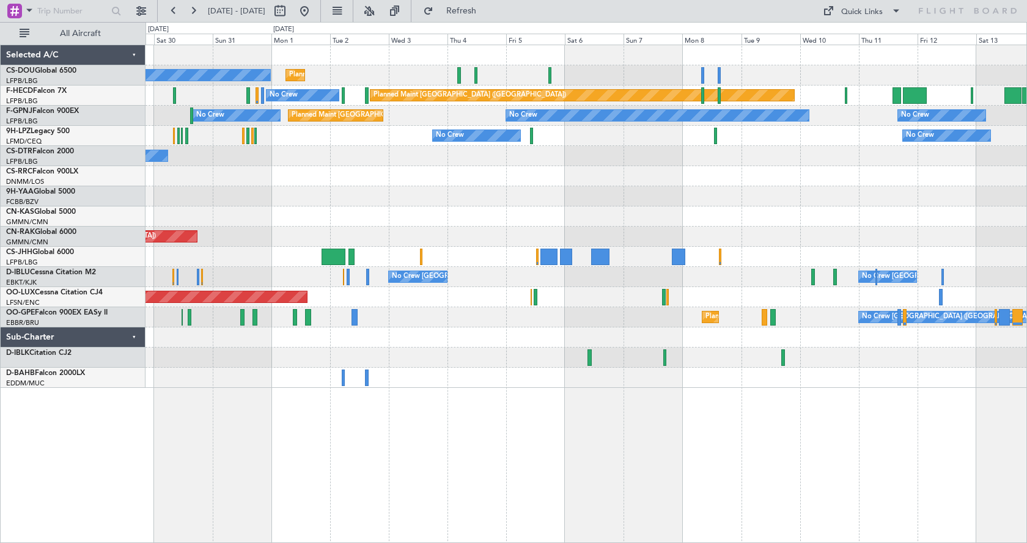
click at [580, 452] on div "No Crew Planned Maint [GEOGRAPHIC_DATA] ([GEOGRAPHIC_DATA]) Planned Maint [GEOG…" at bounding box center [585, 294] width 881 height 499
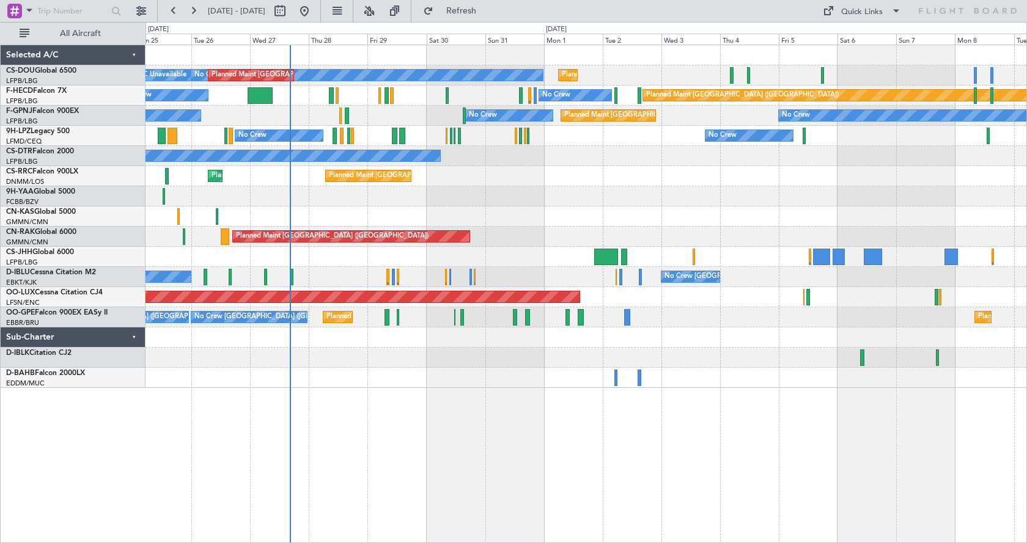
click at [552, 463] on div "No Crew Planned Maint [GEOGRAPHIC_DATA] ([GEOGRAPHIC_DATA]) Planned Maint [GEOG…" at bounding box center [585, 294] width 881 height 499
click at [379, 9] on button at bounding box center [369, 11] width 20 height 20
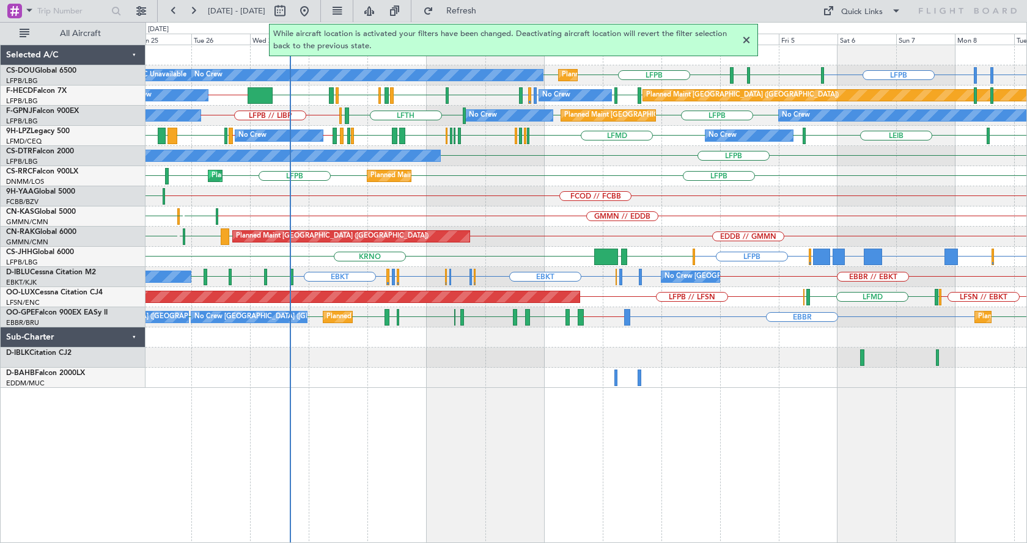
click at [744, 38] on div at bounding box center [746, 40] width 15 height 15
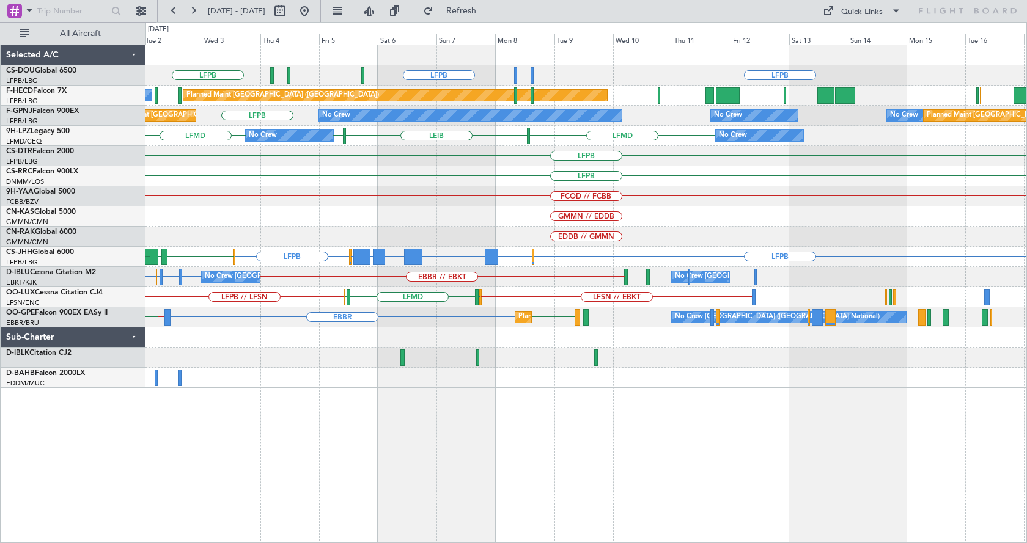
click at [288, 475] on div "LFPB EDDV or LFPB LFPB LFPB [GEOGRAPHIC_DATA] LIML Planned Maint [GEOGRAPHIC_DA…" at bounding box center [585, 294] width 881 height 499
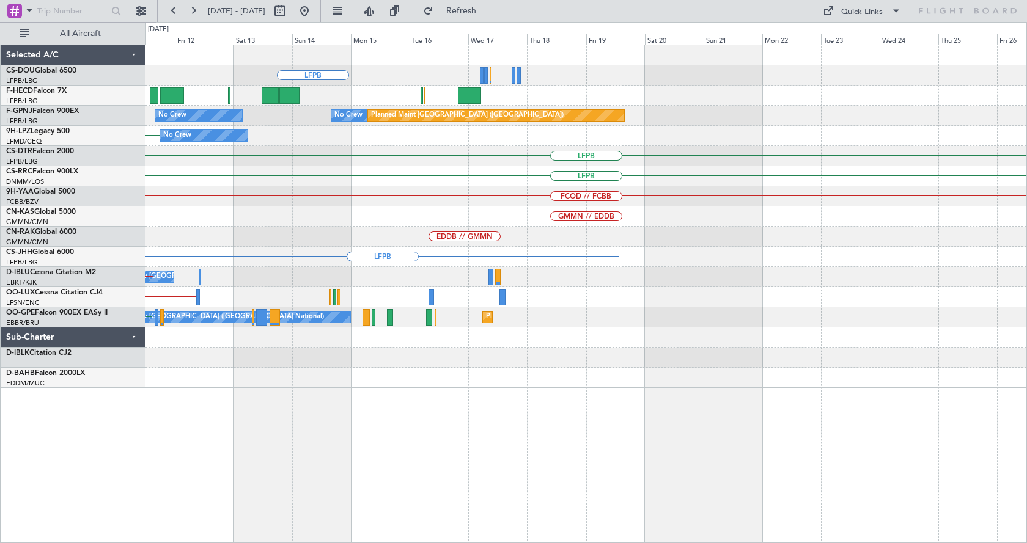
click at [441, 469] on div "LFPB EDDV or LFPB LFPB Planned Maint [GEOGRAPHIC_DATA] ([GEOGRAPHIC_DATA]) No C…" at bounding box center [585, 294] width 881 height 499
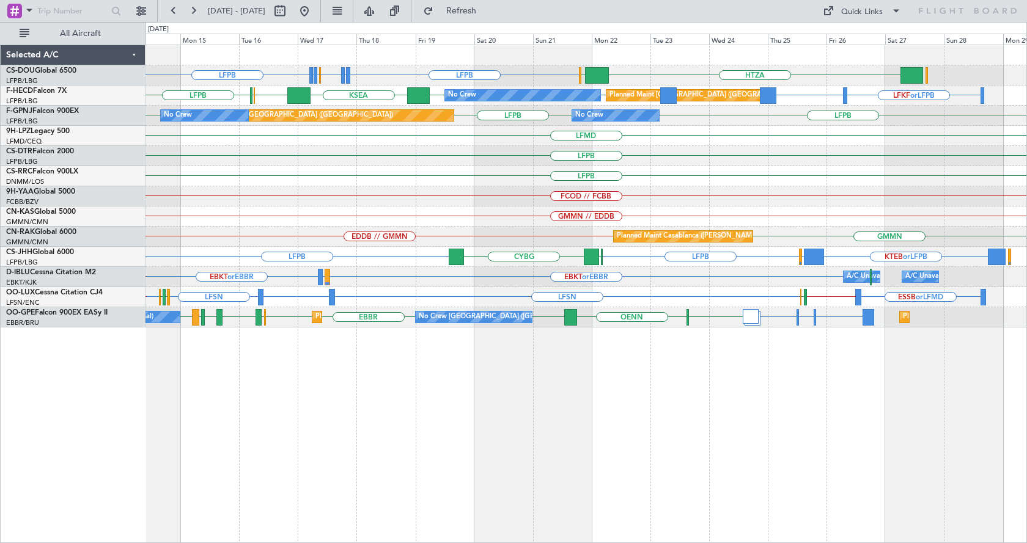
click at [678, 389] on div "LFPB LFPB LFMN or LFPB LFTH or LFPB LFTH or LFPB LFPB HTZA [GEOGRAPHIC_DATA] LF…" at bounding box center [585, 294] width 881 height 499
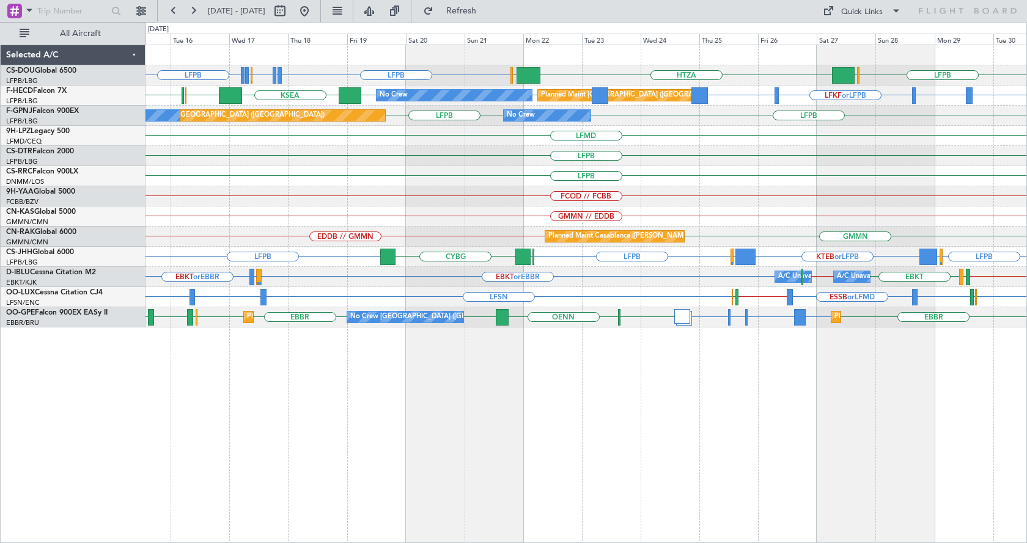
click at [816, 444] on div "LFPB LFPB LFMN or LFPB LFTH or LFPB LFTH or LFPB LFPB HTZA [GEOGRAPHIC_DATA] LF…" at bounding box center [585, 294] width 881 height 499
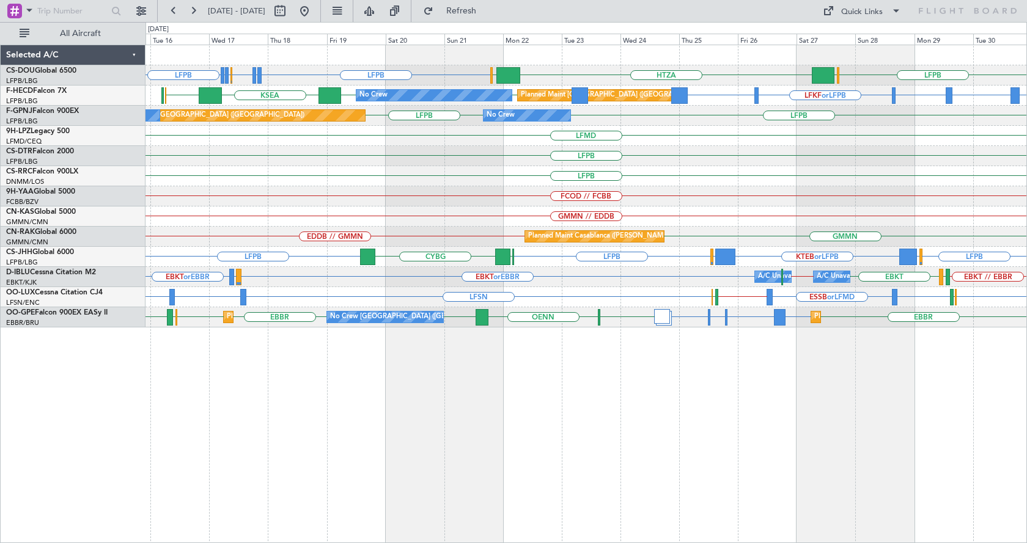
click at [411, 502] on div "LFPB LFPB LFMN or LFPB LFTH or LFPB LFTH or LFPB LFPB HTZA [GEOGRAPHIC_DATA] LF…" at bounding box center [585, 294] width 881 height 499
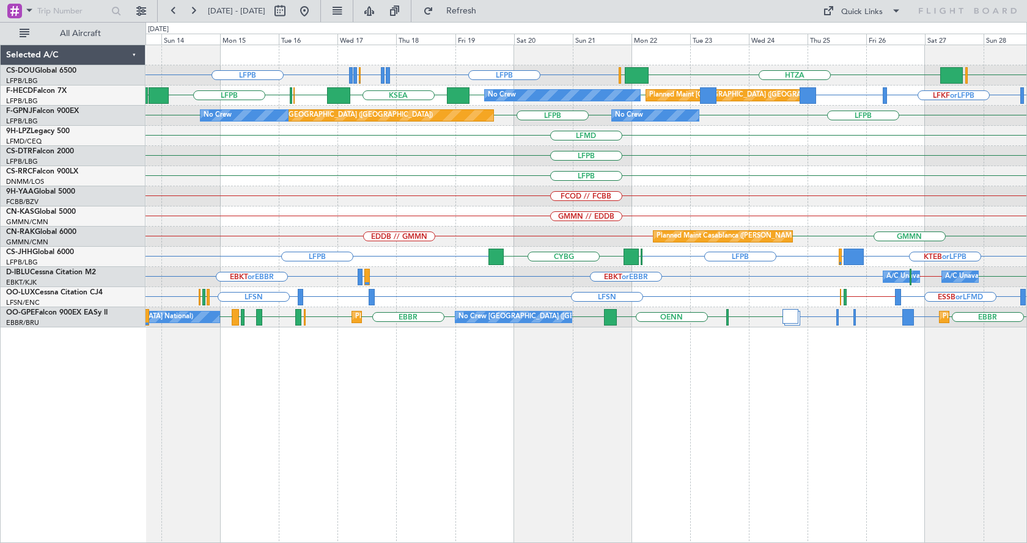
click at [497, 449] on div "LFPB LFPB LFMN or LFPB LFTH or LFPB LFTH or LFPB LFPB HTZA [GEOGRAPHIC_DATA] LF…" at bounding box center [585, 294] width 881 height 499
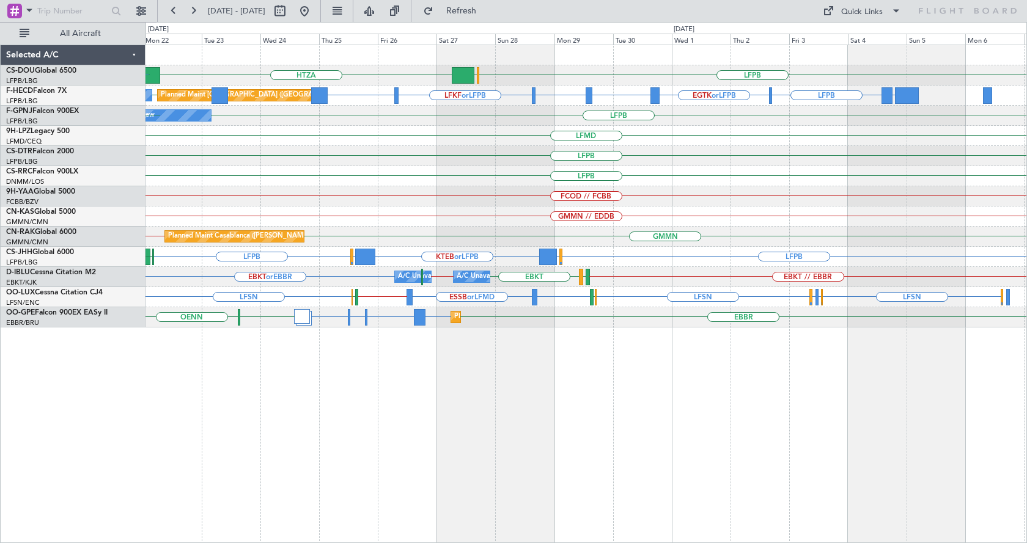
click at [769, 173] on div "HTZA LFPB [GEOGRAPHIC_DATA] [GEOGRAPHIC_DATA] LFPB LFKF or LFPB LFPB LFPB EGTK …" at bounding box center [585, 186] width 881 height 282
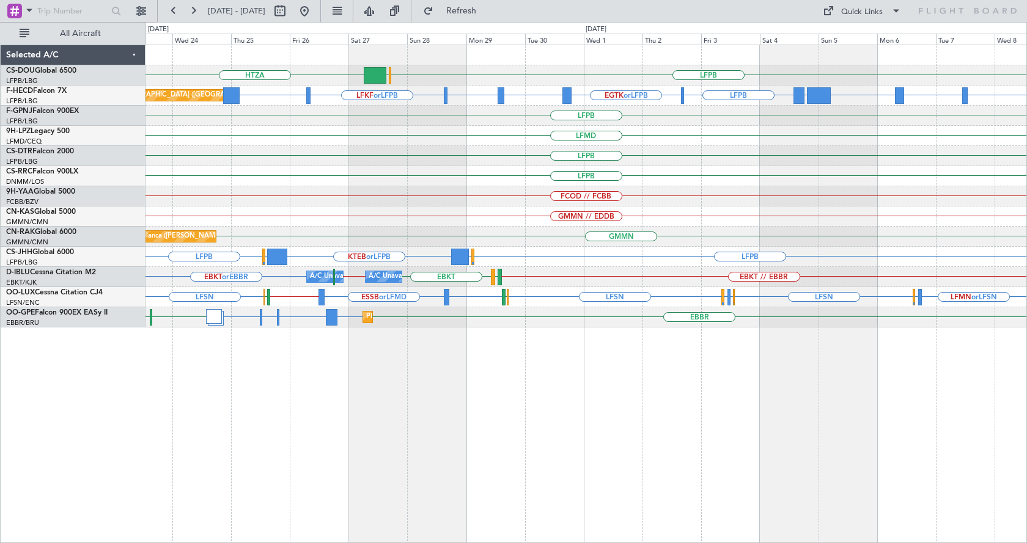
click at [661, 170] on div "LFPB" at bounding box center [585, 176] width 881 height 20
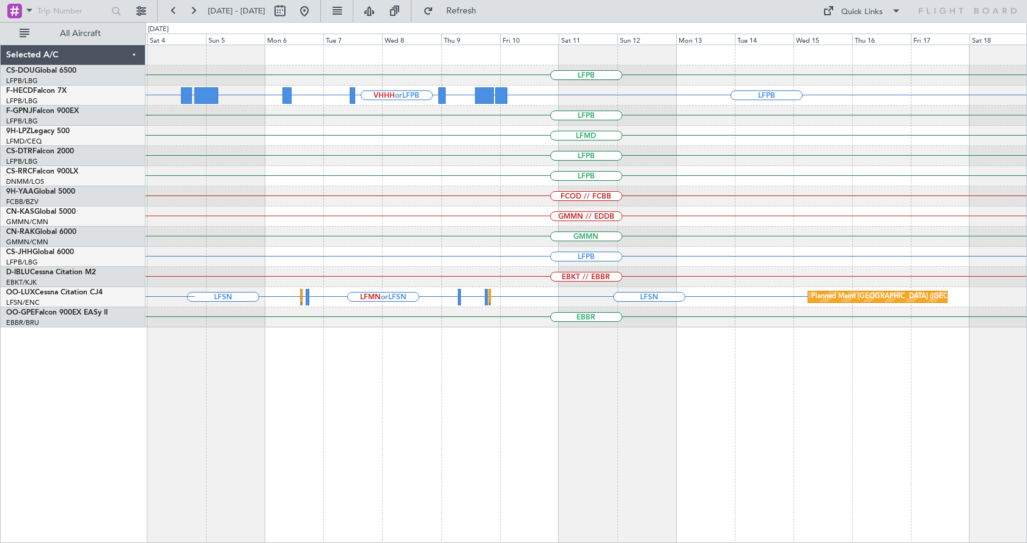
click at [405, 192] on div "LFPB LFPB VHHH or LFPB RPLL or LFPB WSSL or LFPB HEGN or LFPB LFPB UGTB or LFPB…" at bounding box center [585, 186] width 881 height 282
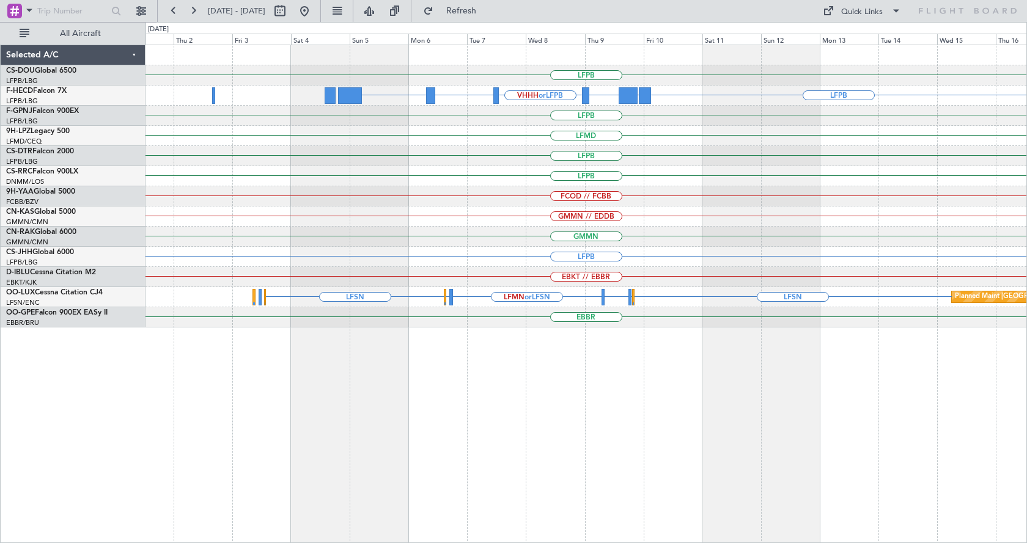
click at [533, 183] on div "LFPB" at bounding box center [585, 176] width 881 height 20
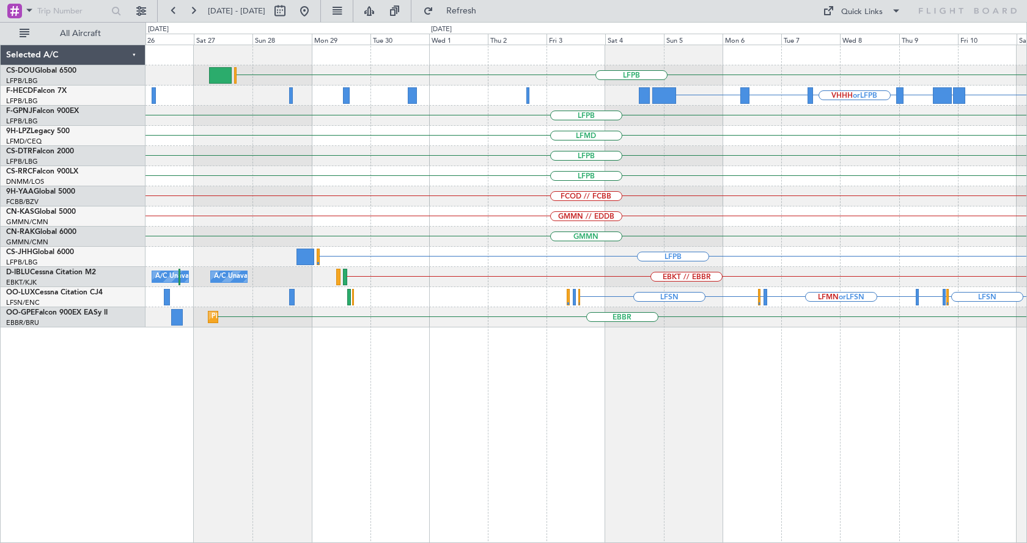
click at [800, 174] on div "LFPB VHHH or LFPB RPLL or LFPB WSSL or LFPB LFPB UGTB or LFPB ZBAA or LFPB Plan…" at bounding box center [585, 186] width 881 height 282
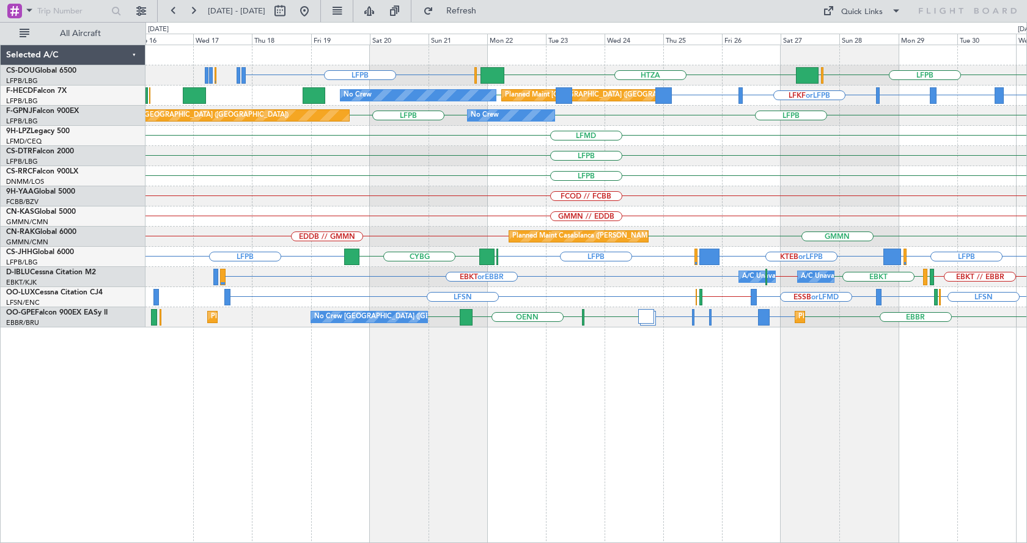
click at [607, 181] on div "LFPB HTZA [GEOGRAPHIC_DATA] LFPB [GEOGRAPHIC_DATA] LFKF or LFPB LFPB EGTK or LF…" at bounding box center [585, 186] width 881 height 282
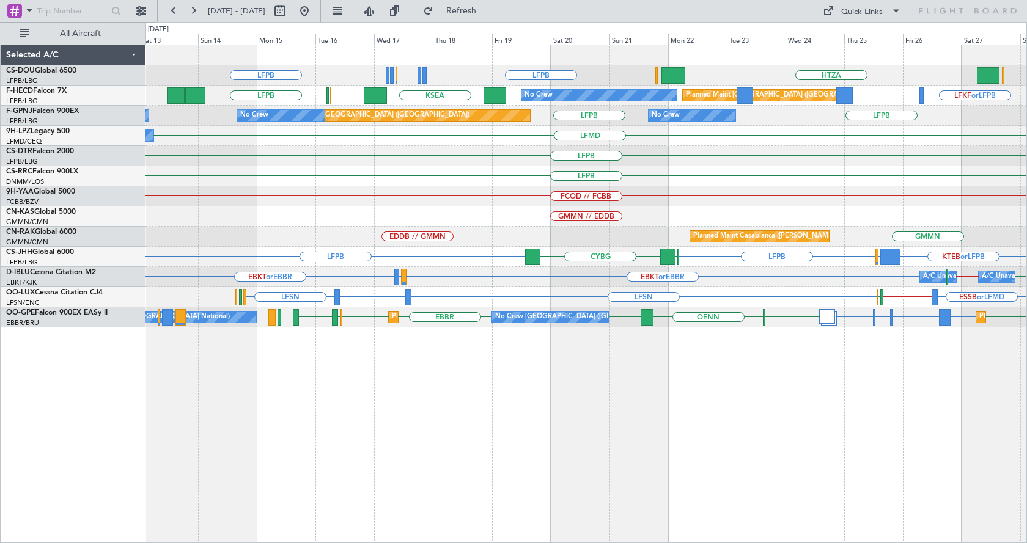
click at [794, 172] on div "LFPB LFPB LFPB LFMN or LFPB LFTH or LFPB LFTH or LFPB HTZA [GEOGRAPHIC_DATA] LF…" at bounding box center [585, 186] width 881 height 282
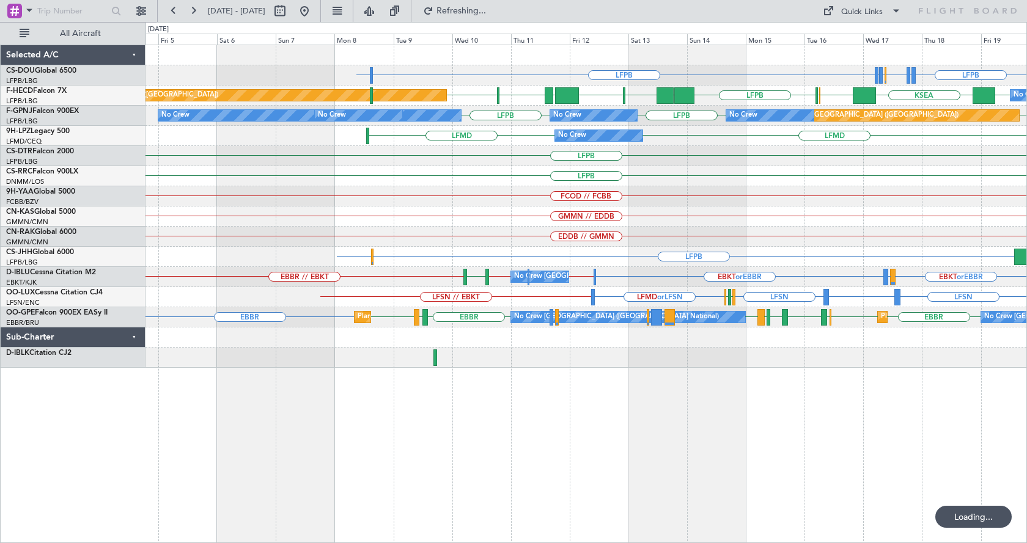
click at [511, 222] on div "LFPB LFPB EDDV or LFPB LFPB LFMN or LFPB LFTH or LFPB LFTH or LFPB [GEOGRAPHIC_…" at bounding box center [585, 206] width 881 height 323
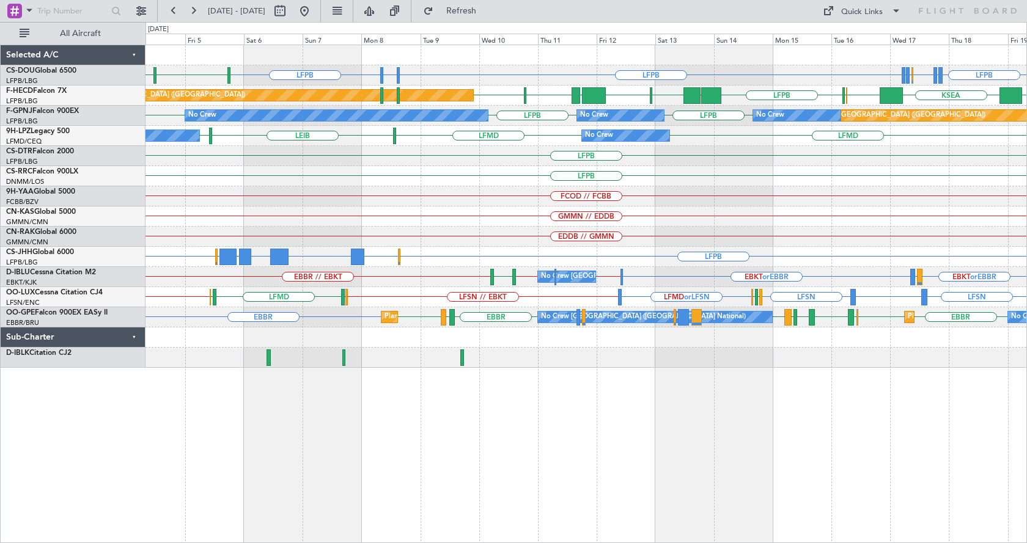
click at [849, 201] on div "FCOD // FCBB" at bounding box center [585, 196] width 881 height 20
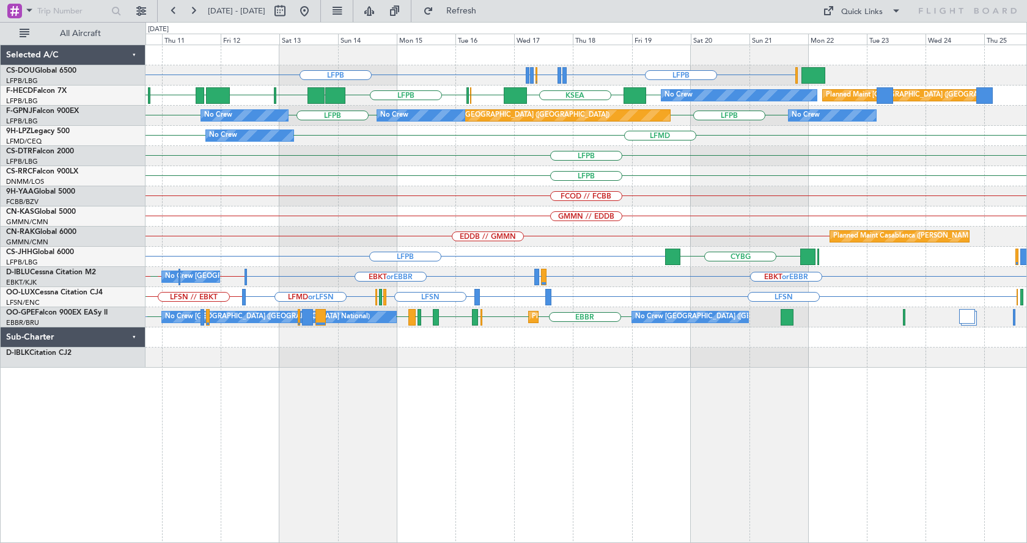
click at [372, 187] on div "LFPB LFPB LFPB LFMN or LFPB LFTH or LFPB LFTH or LFPB EDDV or LFPB LFPB No Crew…" at bounding box center [585, 206] width 881 height 323
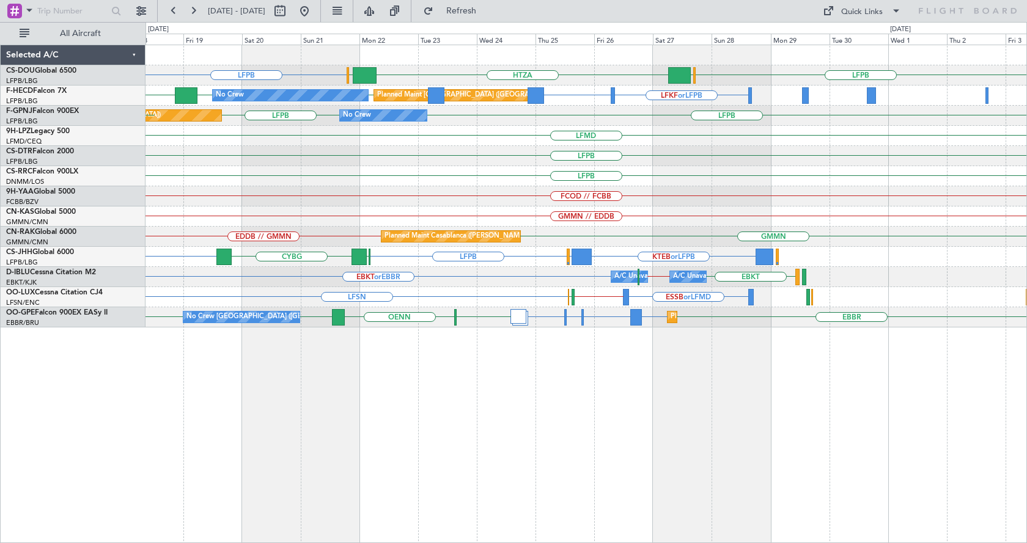
click at [471, 142] on div "LFMD" at bounding box center [585, 136] width 881 height 20
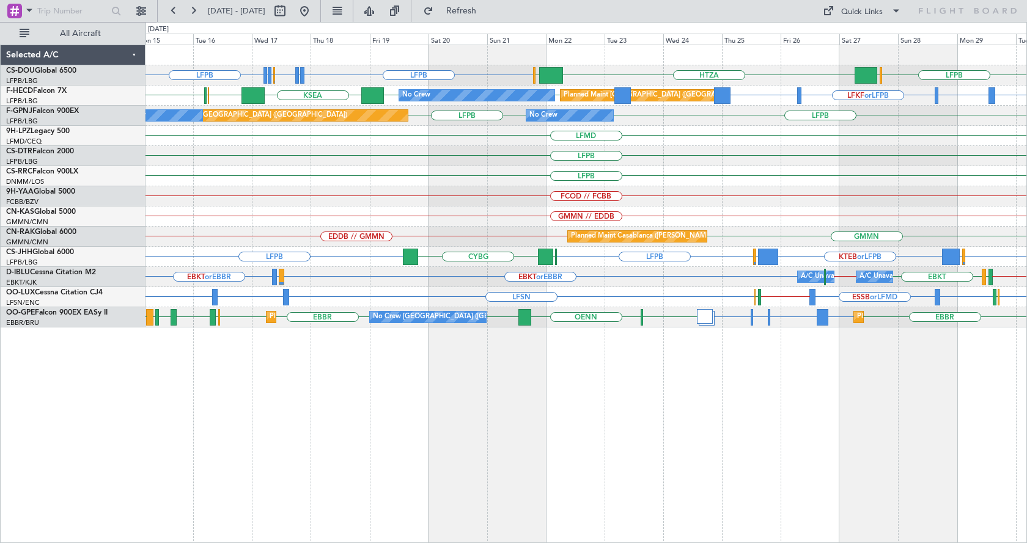
click at [685, 191] on div "LFPB LFPB LFPB LFMN or LFPB LFTH or LFPB LFTH or LFPB HTZA EGKK LFPB EGLF Plann…" at bounding box center [585, 186] width 881 height 282
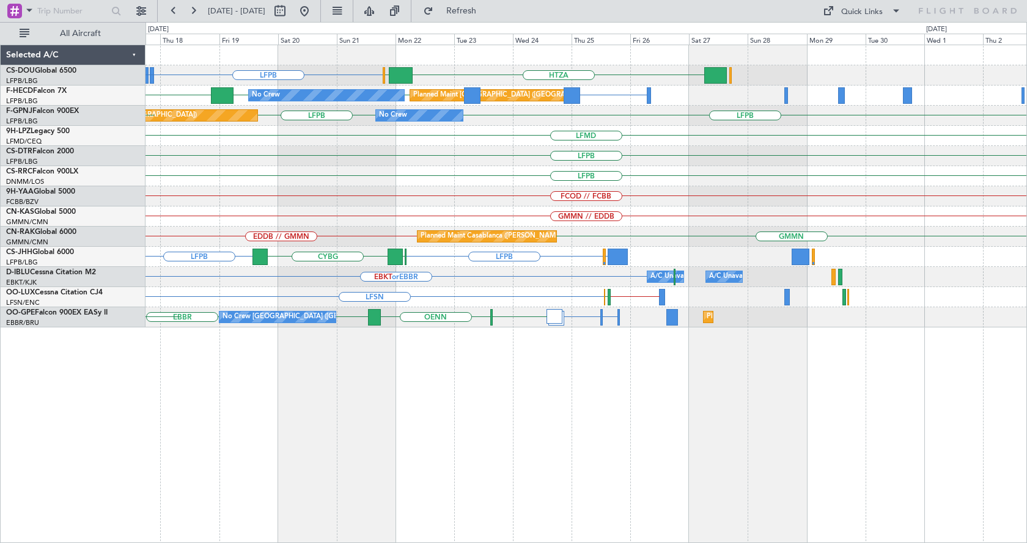
click at [310, 183] on div "LFPB LFPB HTZA EGKK LFTH or LFPB LFTH or LFPB LFMN or LFPB LFPB Planned Maint P…" at bounding box center [585, 186] width 881 height 282
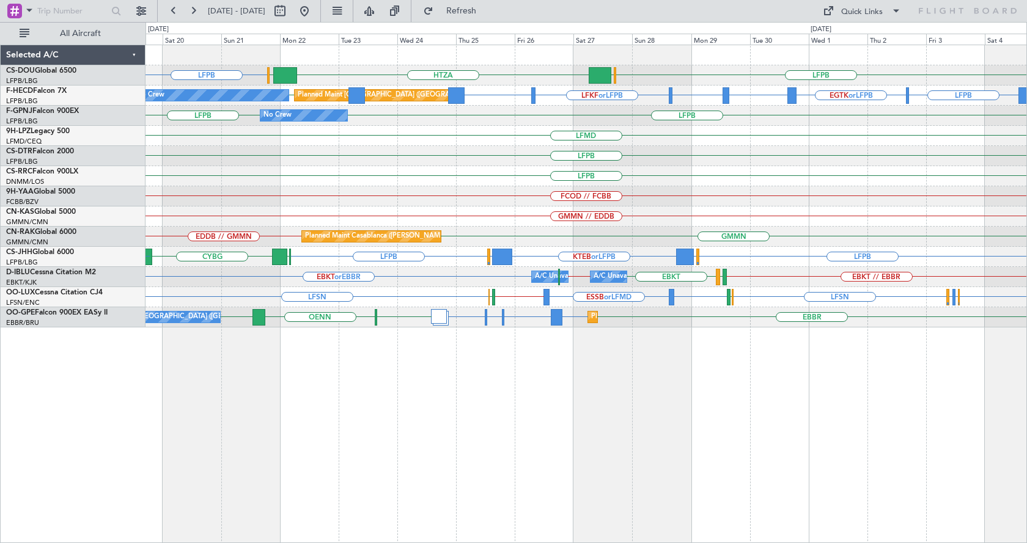
click at [689, 145] on div "LFMD" at bounding box center [585, 136] width 881 height 20
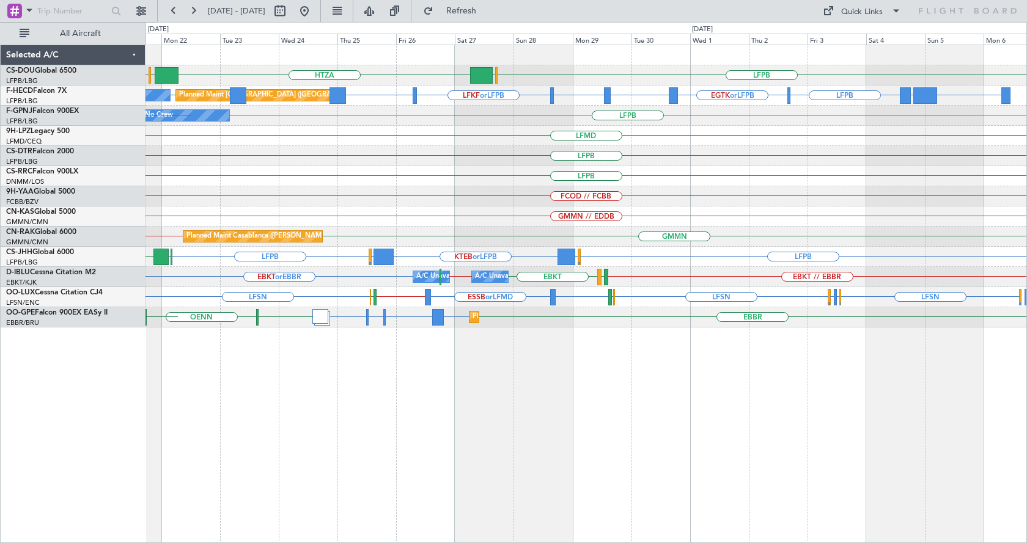
click at [545, 228] on div "LFPB HTZA EGKK LFPB EGLF Planned Maint Paris (Le Bourget) No Crew LFKF or LFPB …" at bounding box center [585, 186] width 881 height 282
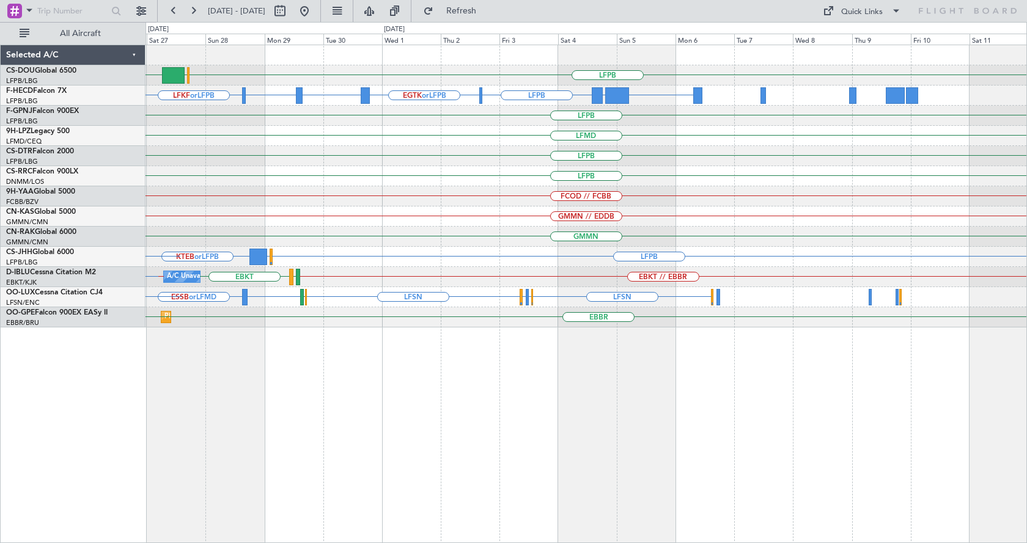
click at [513, 205] on div "HTZA LFPB EGLF LFKF or LFPB LFPB EGTK or LFPB LTBA or LFPB LFPB WSSL or LFPB HE…" at bounding box center [585, 186] width 881 height 282
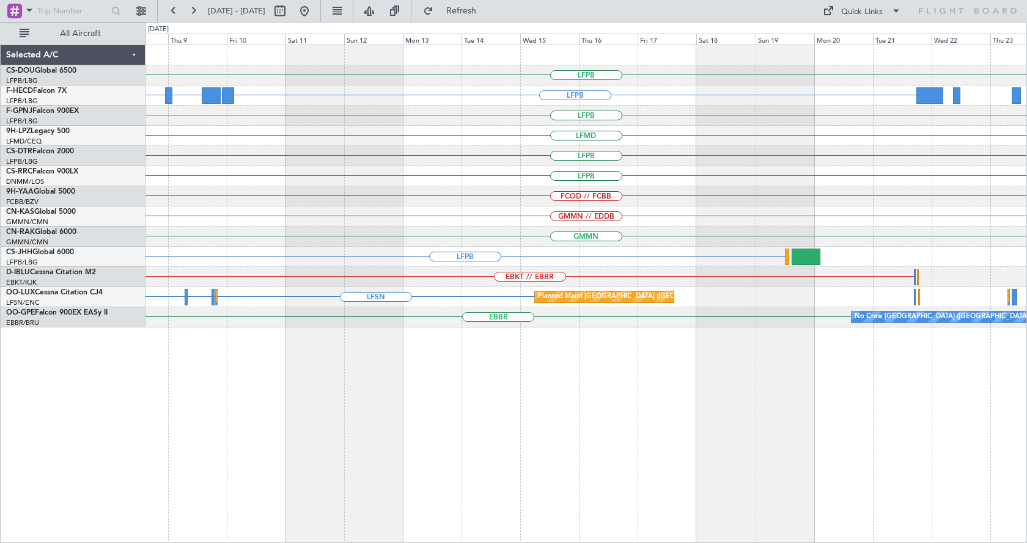
click at [447, 199] on div "LFPB VHHH or LFPB LFPB UGTB or LFPB ZBAA or LFPB RPLL or LFPB WSSL or LFPB LFPB…" at bounding box center [585, 186] width 881 height 282
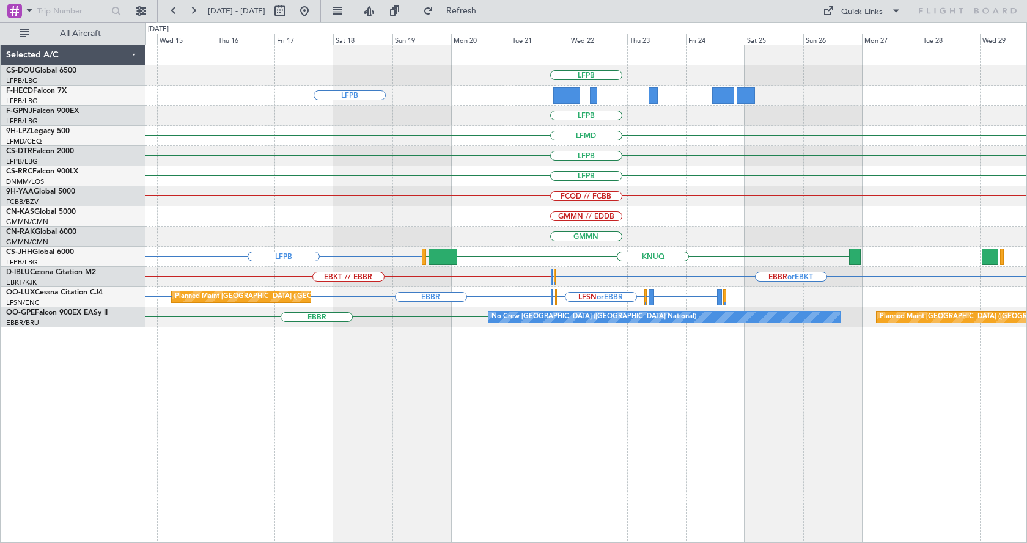
click at [497, 165] on div "LFPB" at bounding box center [585, 156] width 881 height 20
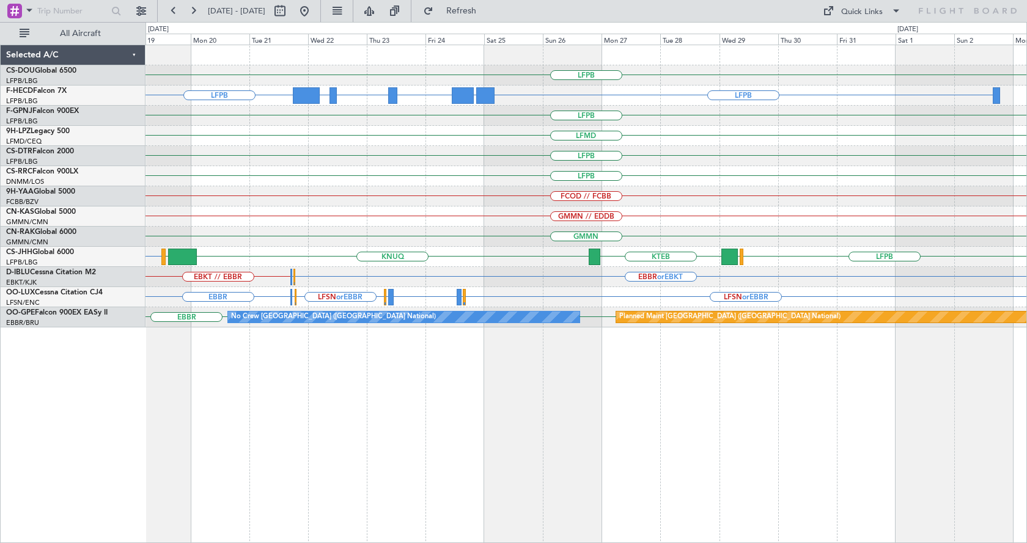
click at [610, 162] on div "LFPB LFPB LFPB RJTT or LFPB VHHH or LFPB ZBAA or LFPB UTTT or LFPB Planned Main…" at bounding box center [585, 186] width 881 height 282
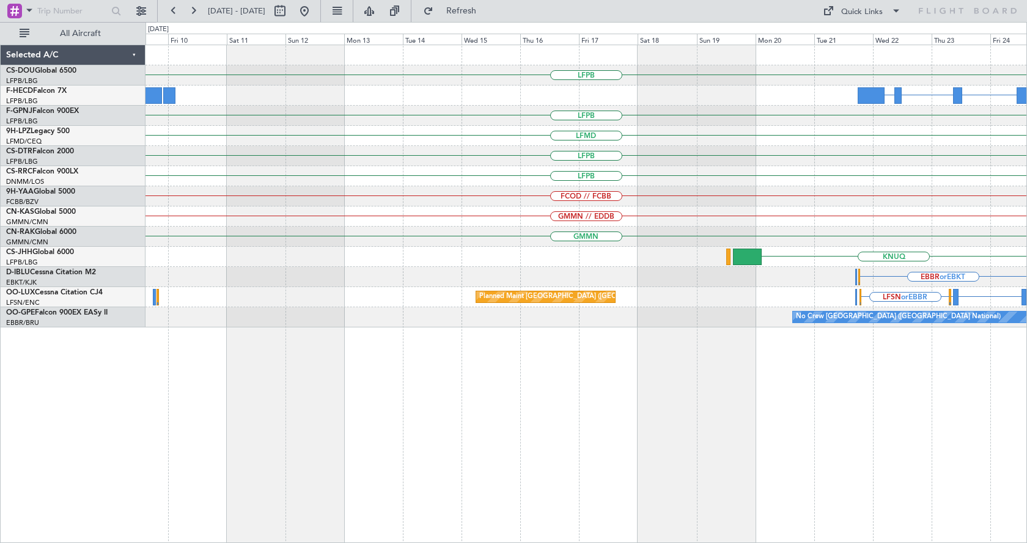
click at [799, 142] on div "LFPB RJTT or LFPB VHHH or LFPB ZBAA or LFPB UTTT or LFPB LFPB LFPB LFMD LFPB LF…" at bounding box center [585, 186] width 881 height 282
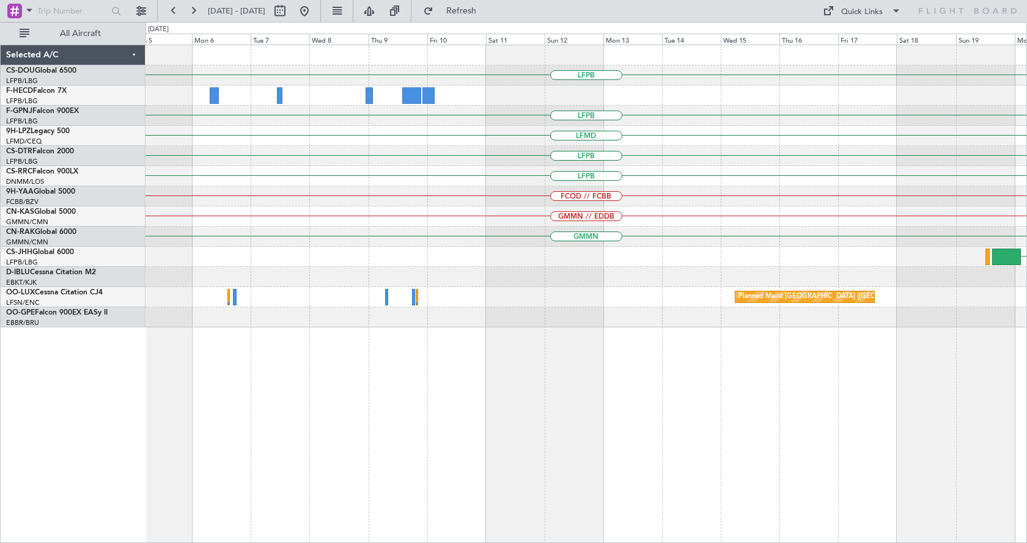
click at [976, 169] on div "LFPB ZBAA or LFPB VHHH or LFPB RJTT or LFPB LFPB LFMD LFPB LFPB FCOD // FCBB GM…" at bounding box center [585, 186] width 881 height 282
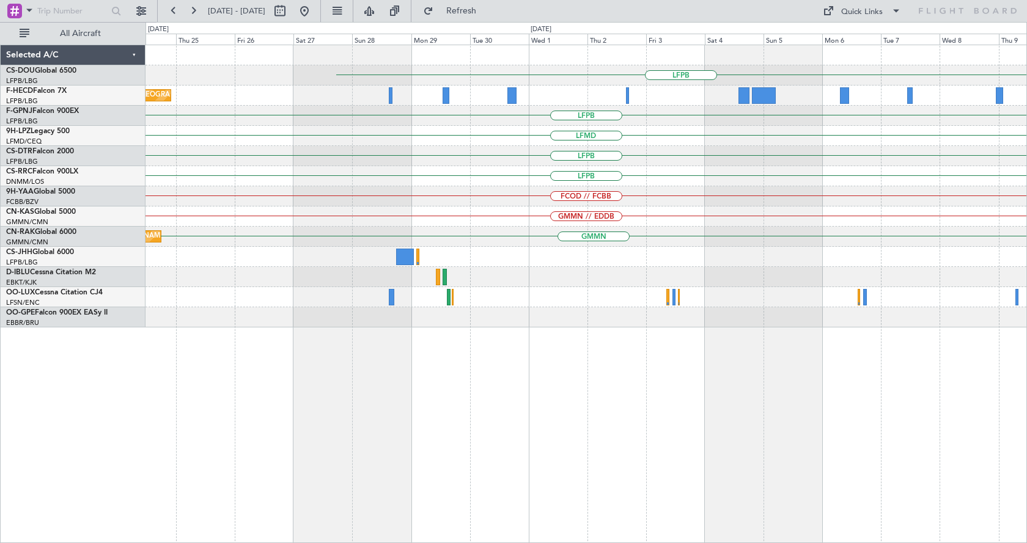
click at [845, 158] on div "LFPB" at bounding box center [585, 156] width 881 height 20
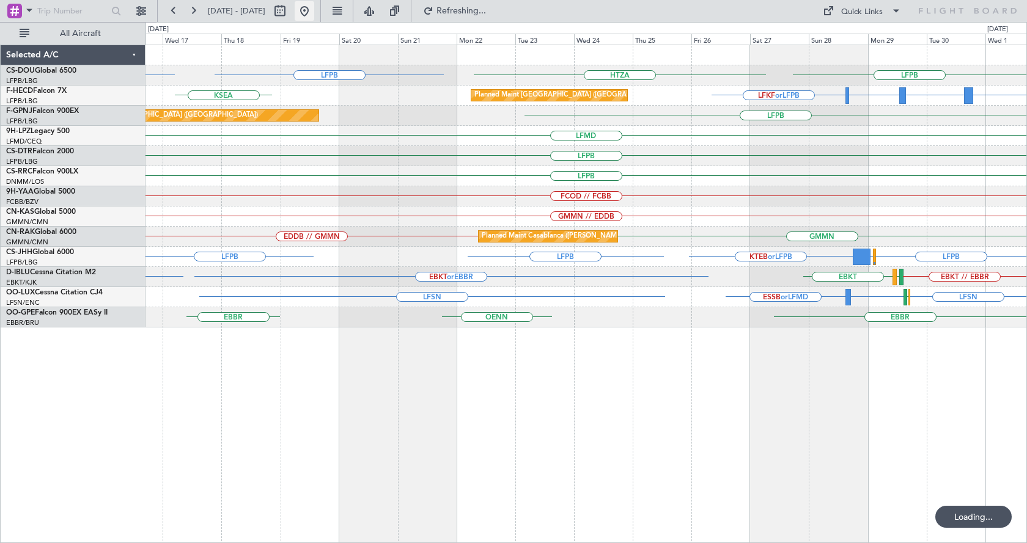
click at [314, 13] on button at bounding box center [305, 11] width 20 height 20
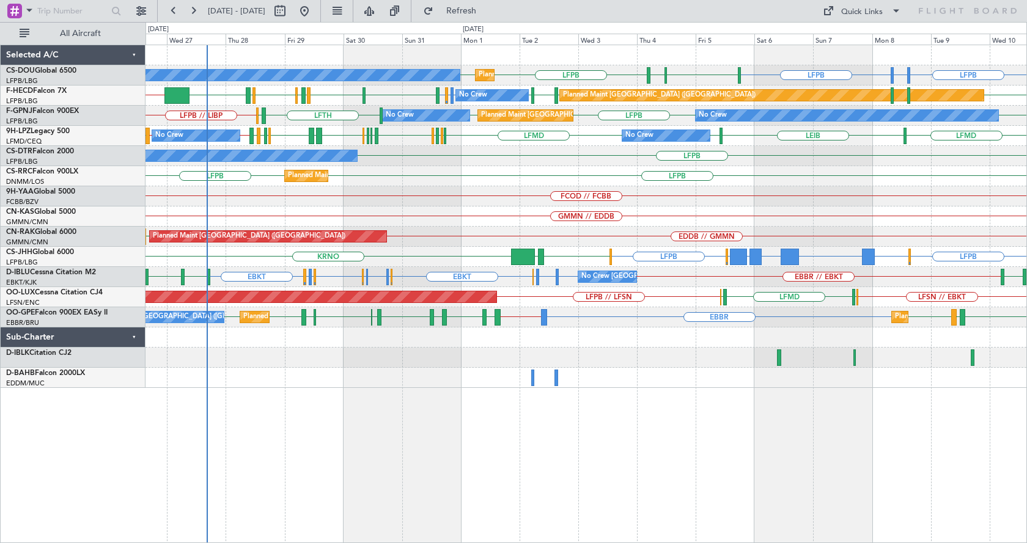
click at [773, 430] on div "LFPB EDDV or LFPB LFPB LSGG LIML LFPB LFPB Planned Maint Paris (Le Bourget) No …" at bounding box center [585, 294] width 881 height 499
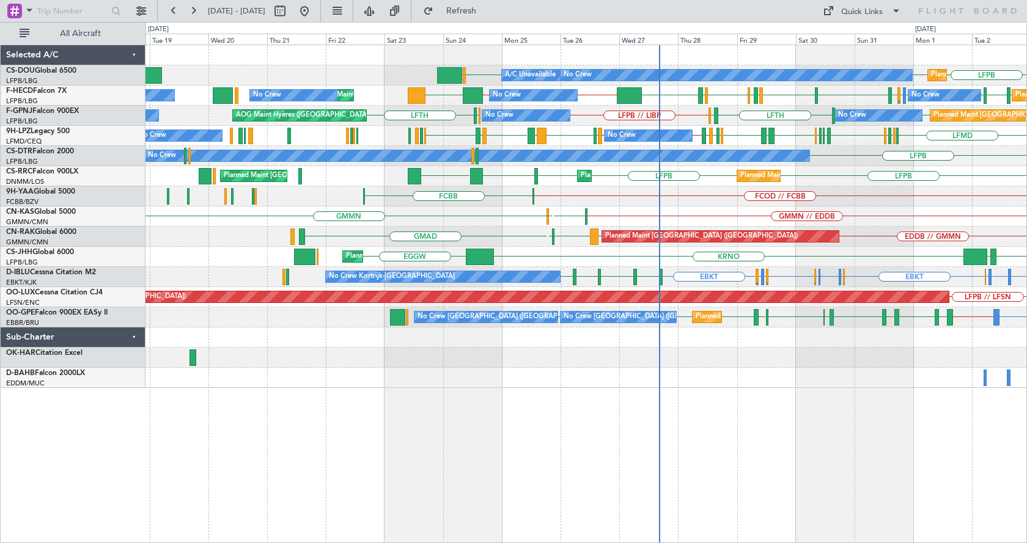
click at [874, 371] on div "LFPB LFPB LFPB EGGW Planned Maint Paris (Le Bourget) A/C Unavailable No Crew Pl…" at bounding box center [585, 216] width 881 height 343
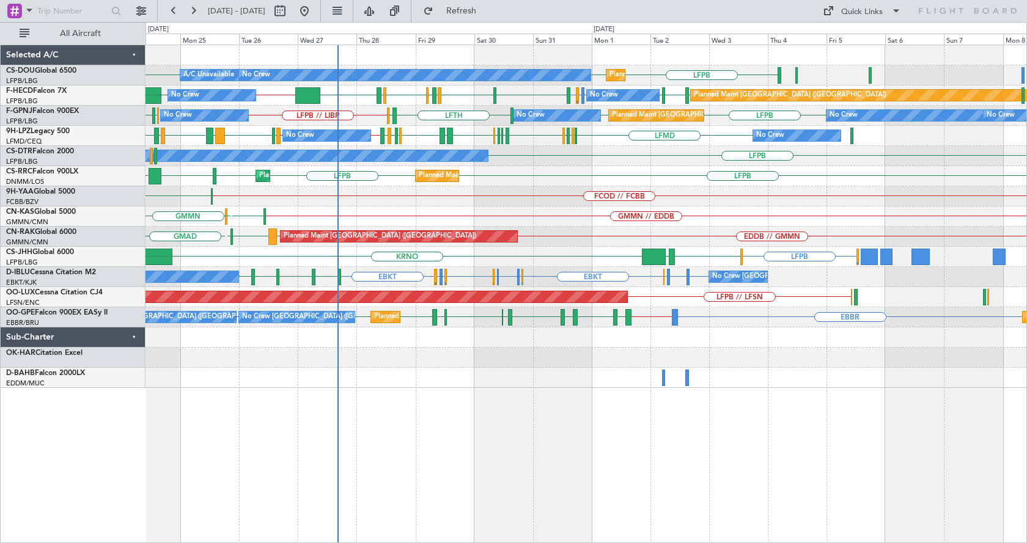
click at [631, 418] on div "Planned Maint Paris (Le Bourget) A/C Unavailable No Crew Planned Maint Paris (L…" at bounding box center [585, 294] width 881 height 499
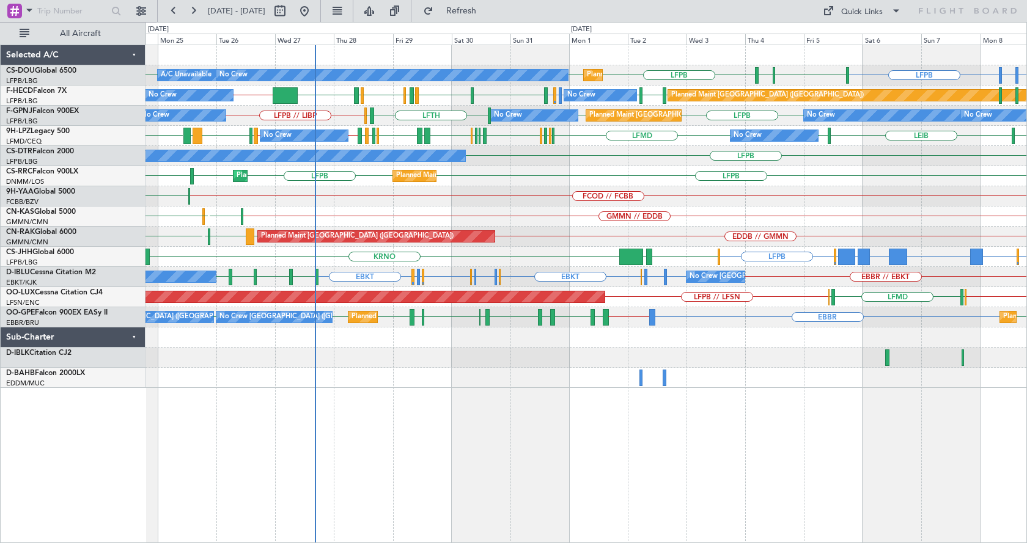
click at [601, 472] on div "Planned Maint Paris (Le Bourget) A/C Unavailable No Crew Planned Maint Paris (L…" at bounding box center [585, 294] width 881 height 499
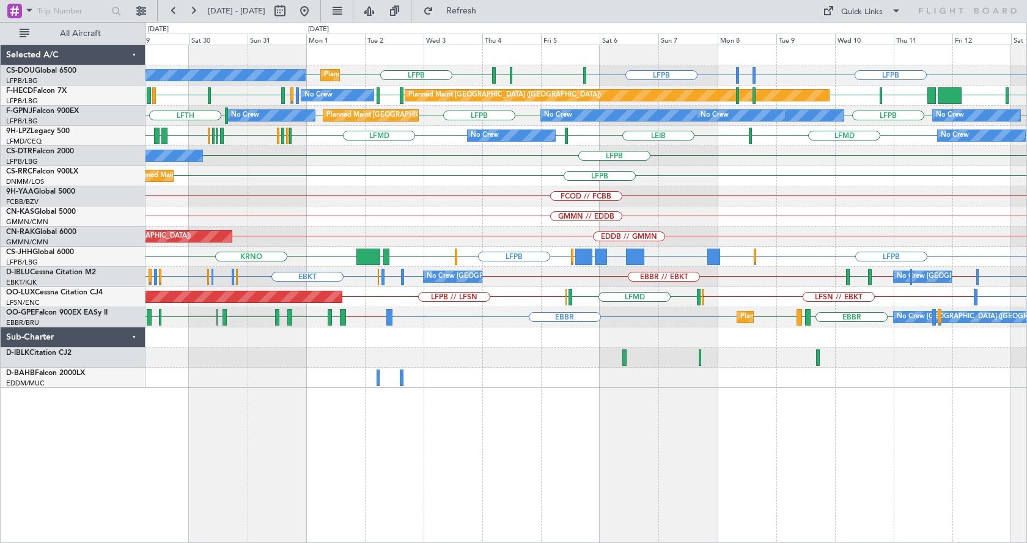
click at [530, 478] on div "No Crew Planned Maint Paris (Le Bourget) LFPB EDDV or LFPB LFPB LSGG LIML LFPB …" at bounding box center [585, 294] width 881 height 499
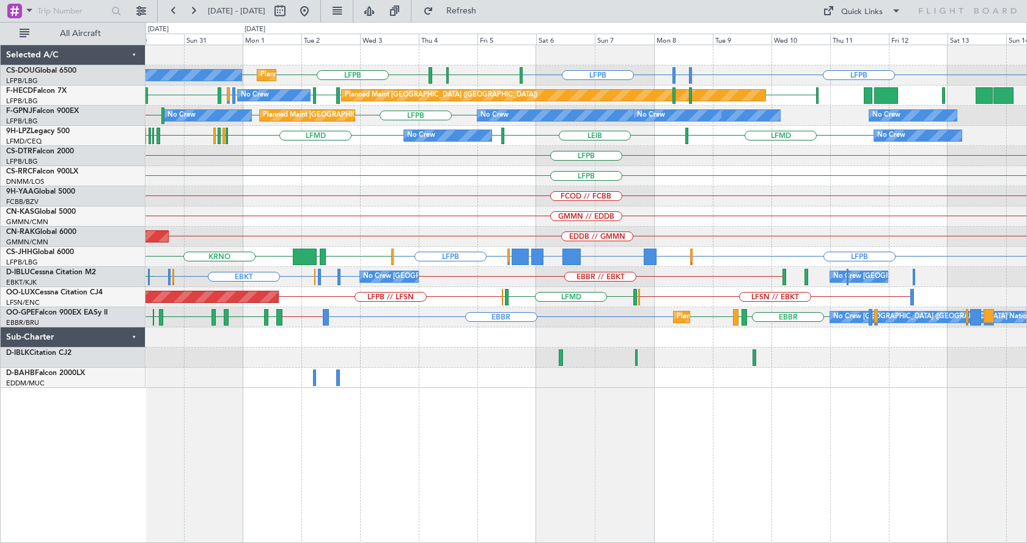
click at [609, 468] on div "No Crew Planned Maint Paris (Le Bourget) LFPB EDDV or LFPB LFPB LSGG LIML LFPB …" at bounding box center [585, 294] width 881 height 499
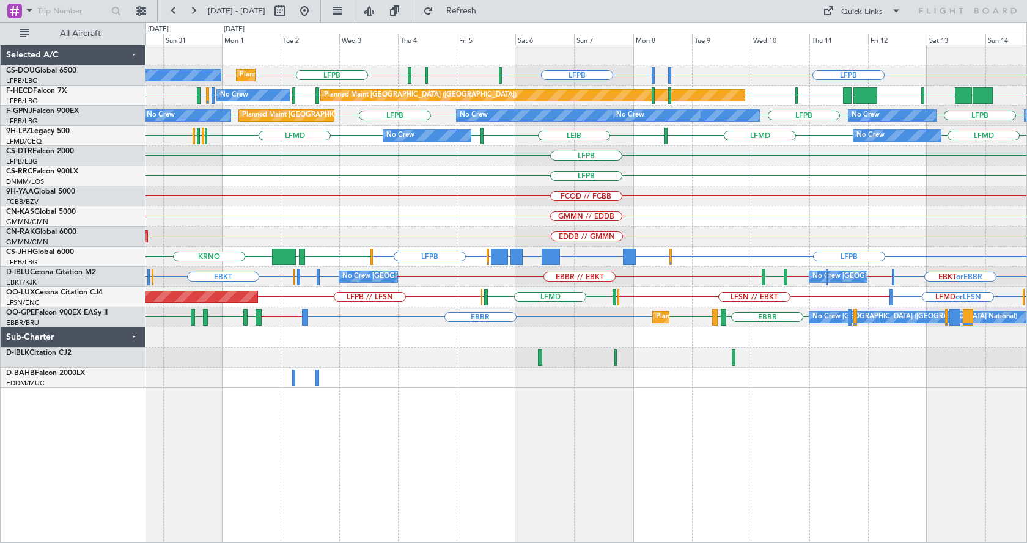
click at [592, 458] on div "No Crew Planned Maint Paris (Le Bourget) LFPB EDDV or LFPB LFPB LSGG LIML LFPB …" at bounding box center [585, 294] width 881 height 499
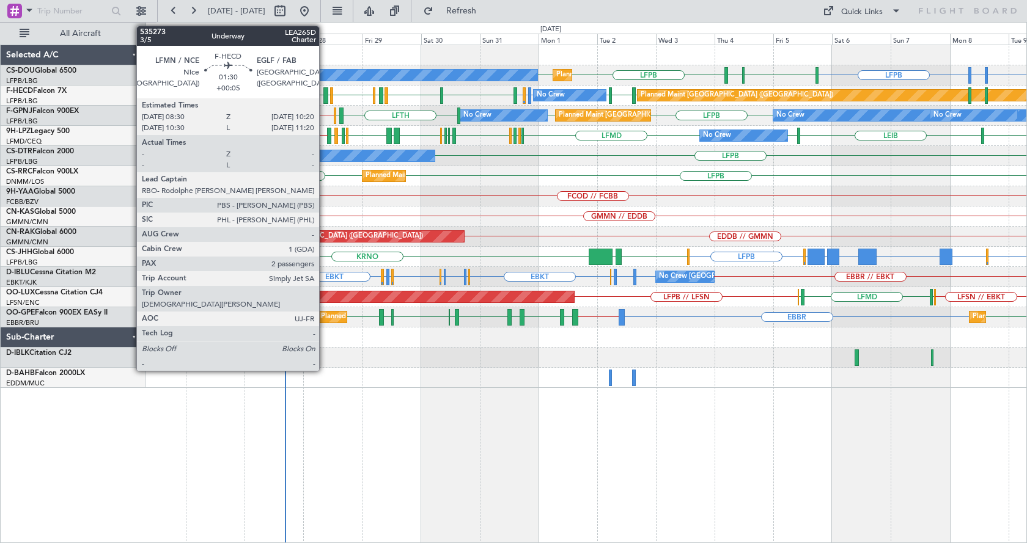
click at [324, 93] on div at bounding box center [325, 95] width 5 height 16
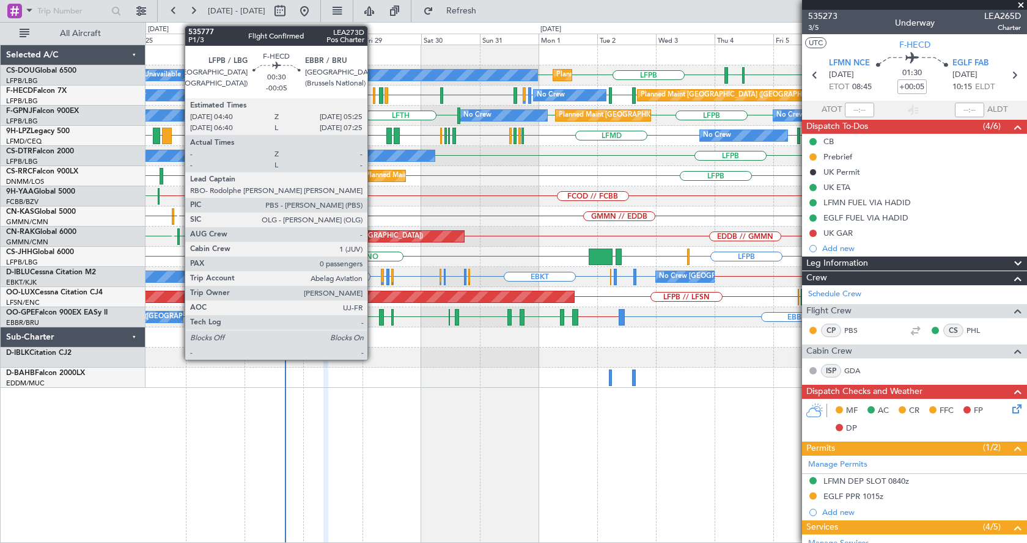
click at [373, 92] on div at bounding box center [374, 95] width 2 height 16
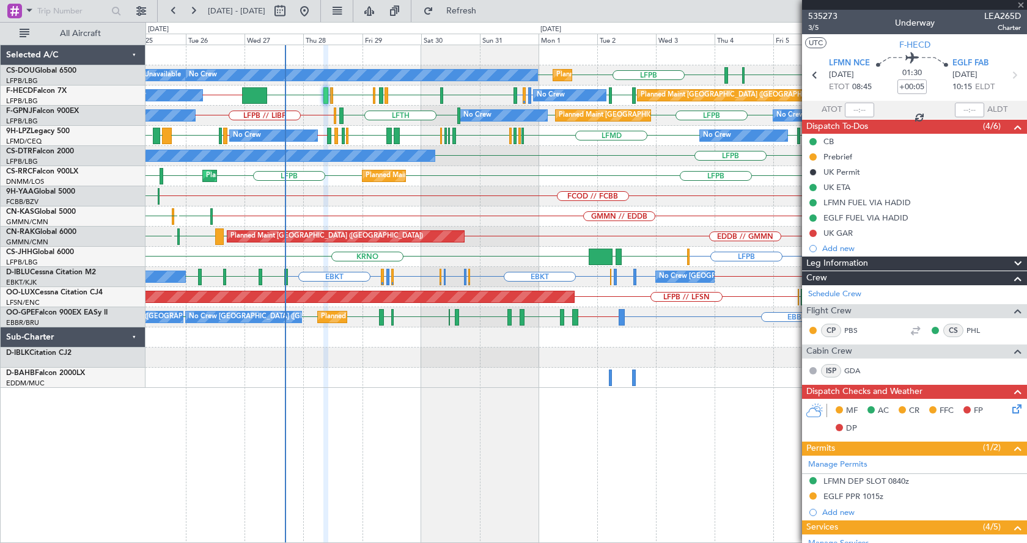
type input "-00:05"
type input "0"
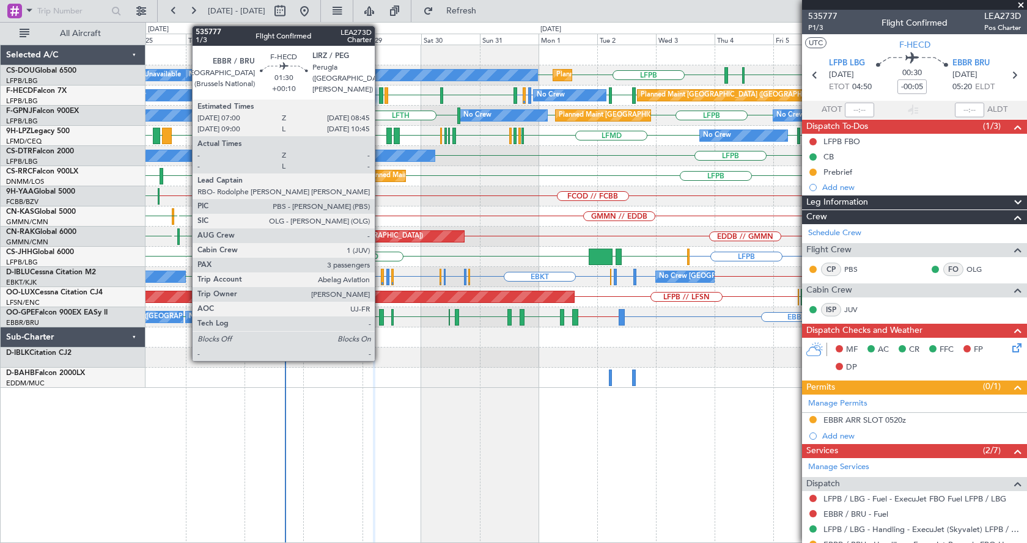
click at [380, 91] on div at bounding box center [381, 95] width 5 height 16
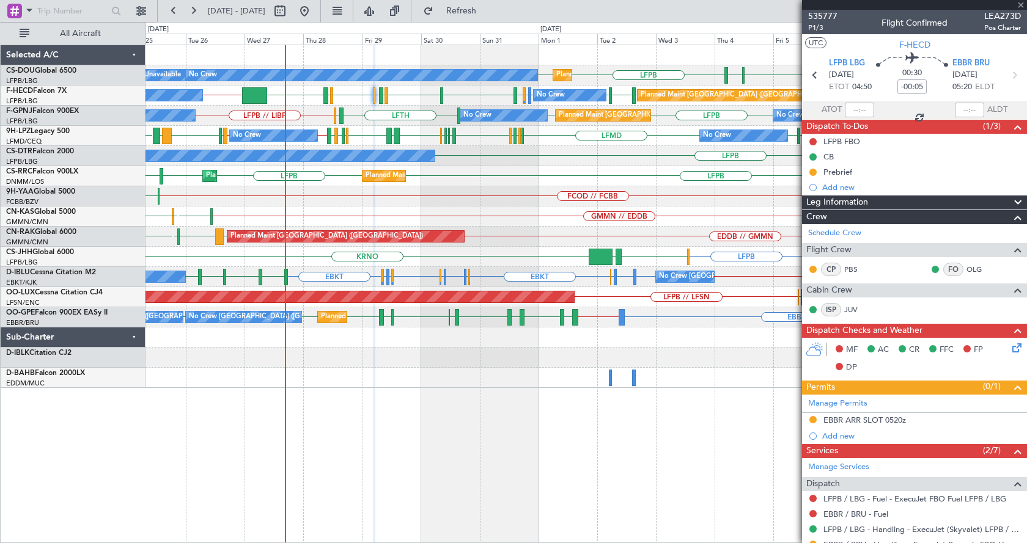
type input "+00:10"
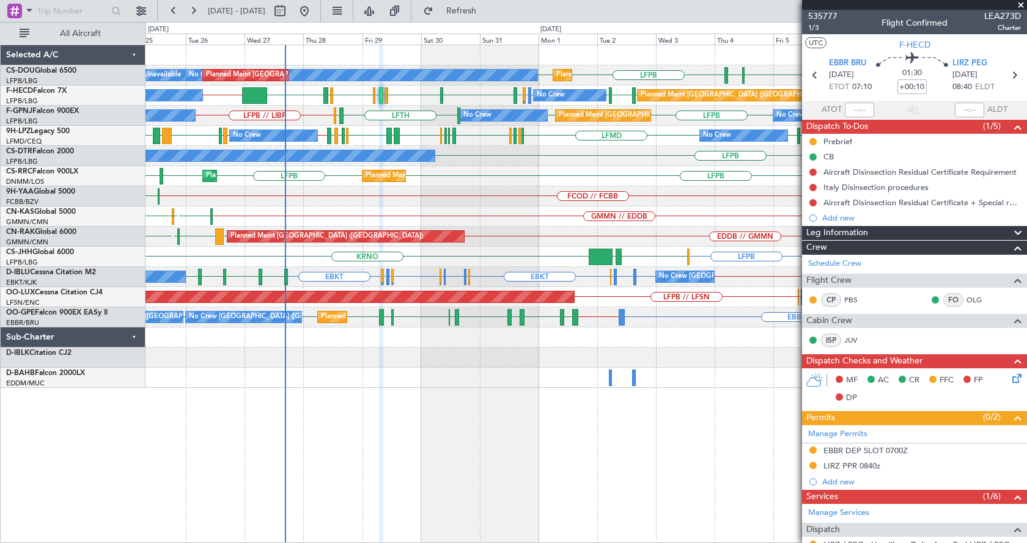
click at [1019, 4] on span at bounding box center [1020, 5] width 12 height 11
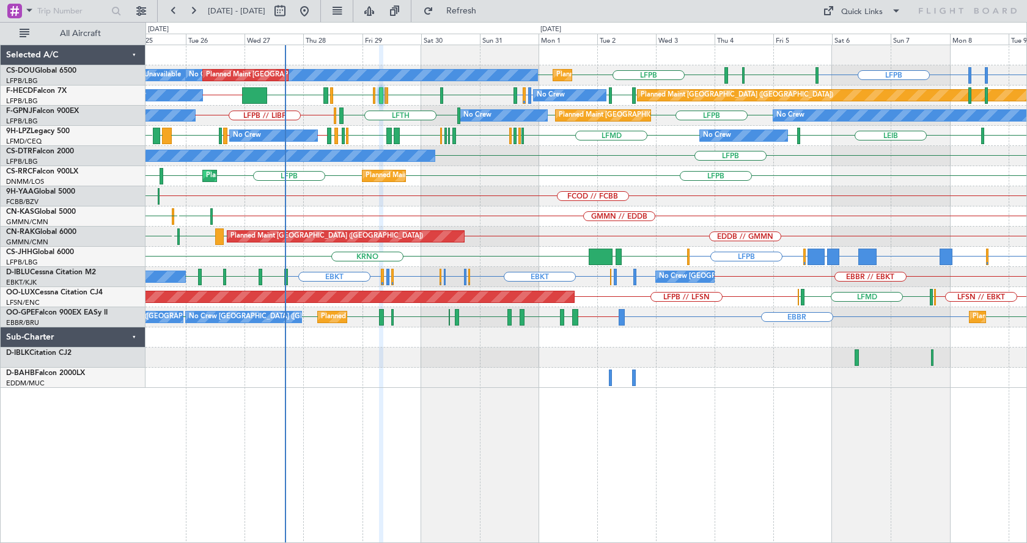
type input "0"
click at [574, 210] on div "LFPB EDDV or LFPB LFPB LFPB LFPB LSGG LIML Planned Maint Paris (Le Bourget) No …" at bounding box center [585, 216] width 881 height 343
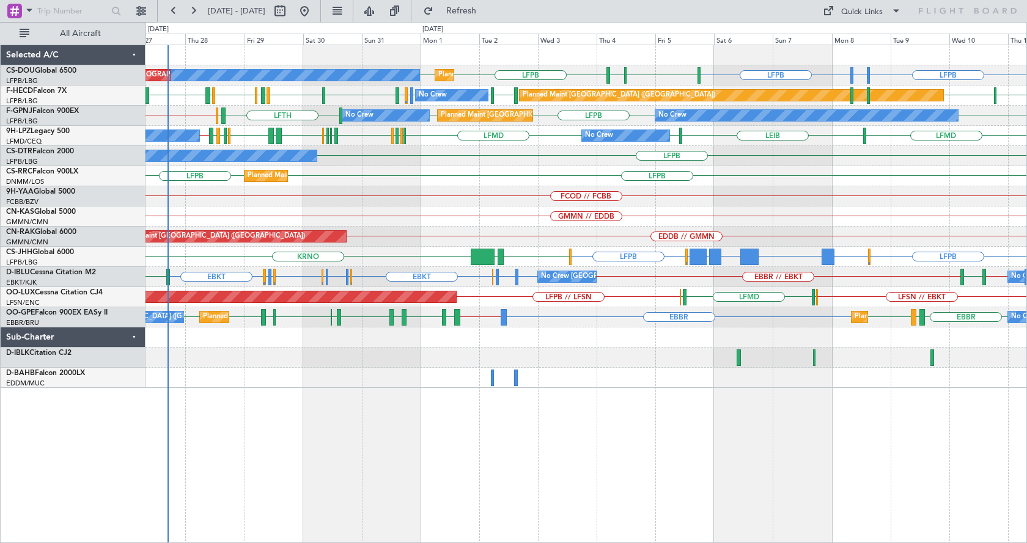
click at [618, 437] on div "Planned Maint Paris (Le Bourget) No Crew Planned Maint Paris (Le Bourget) LFPB …" at bounding box center [585, 294] width 881 height 499
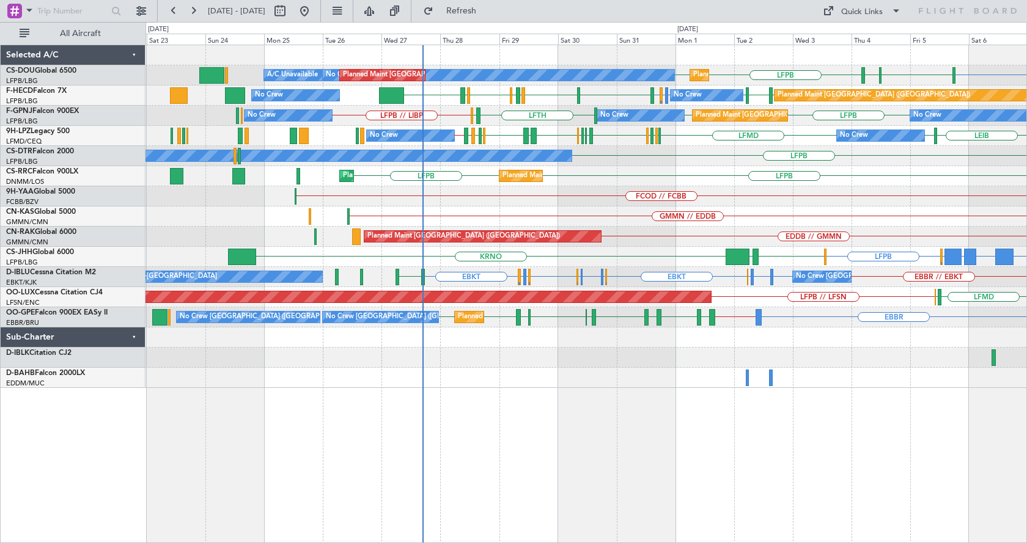
click at [760, 453] on div "Planned Maint Paris (Le Bourget) No Crew Planned Maint Paris (Le Bourget) LFPB …" at bounding box center [585, 294] width 881 height 499
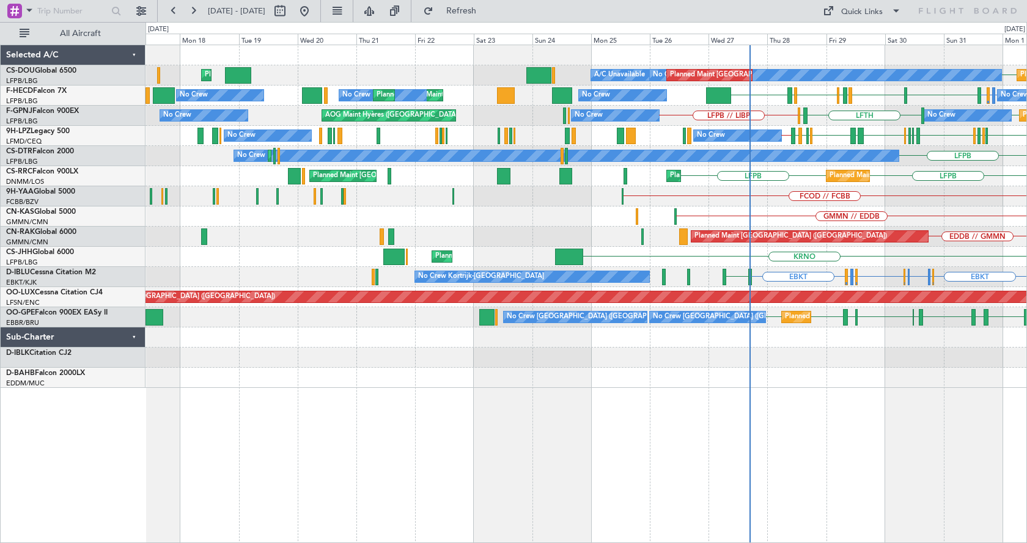
click at [805, 425] on div "Planned Maint Paris (Le Bourget) No Crew Planned Maint Paris (Le Bourget) LFPB …" at bounding box center [585, 294] width 881 height 499
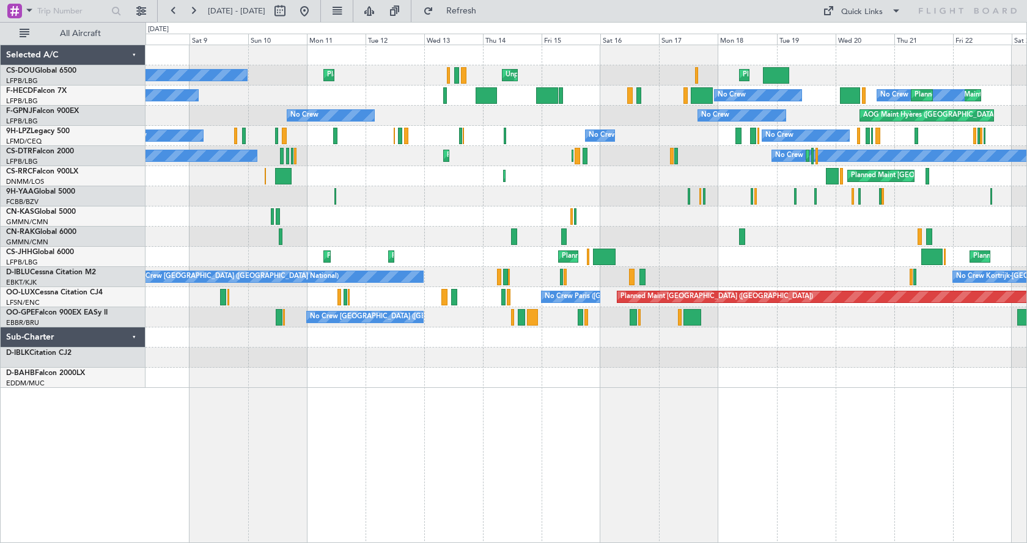
click at [914, 417] on div "Planned Maint London (Luton) Unplanned Maint Paris (Le Bourget) Planned Maint P…" at bounding box center [585, 294] width 881 height 499
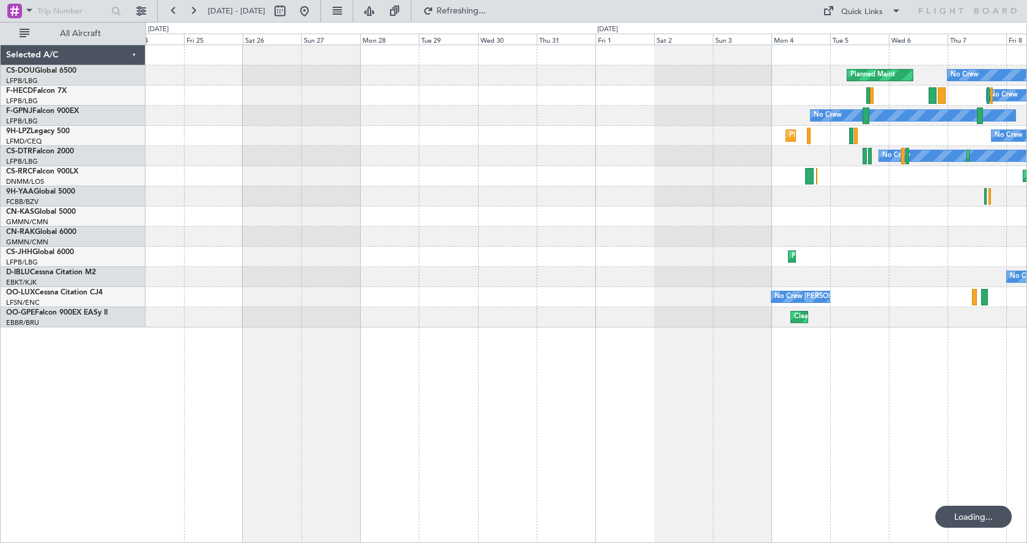
click at [673, 360] on div "No Crew Planned Maint Planned Maint Paris (Le Bourget) No Crew No Crew No Crew …" at bounding box center [585, 294] width 881 height 499
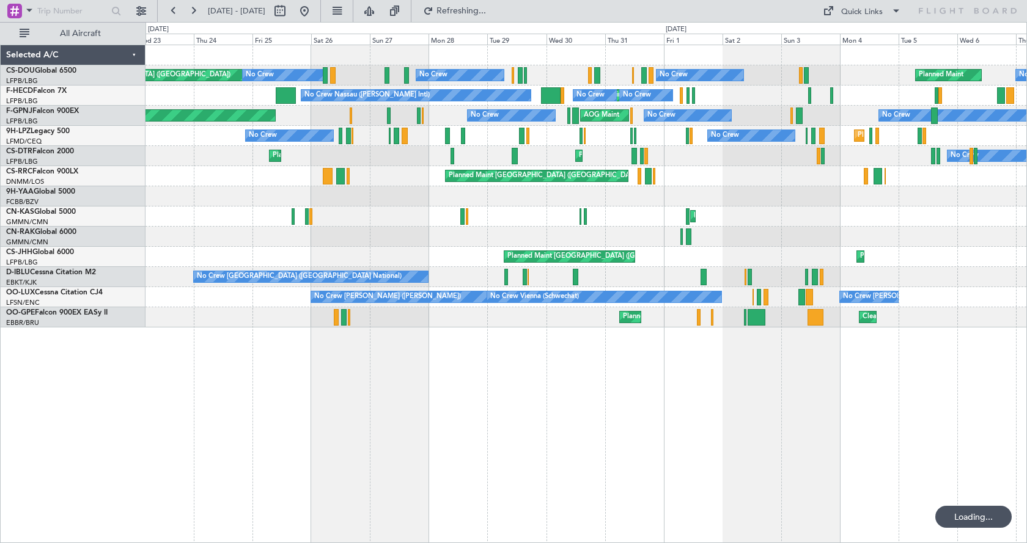
click at [987, 390] on div "No Crew Planned Maint Unplanned Maint Paris (Le Bourget) No Crew Planned Maint …" at bounding box center [585, 294] width 881 height 499
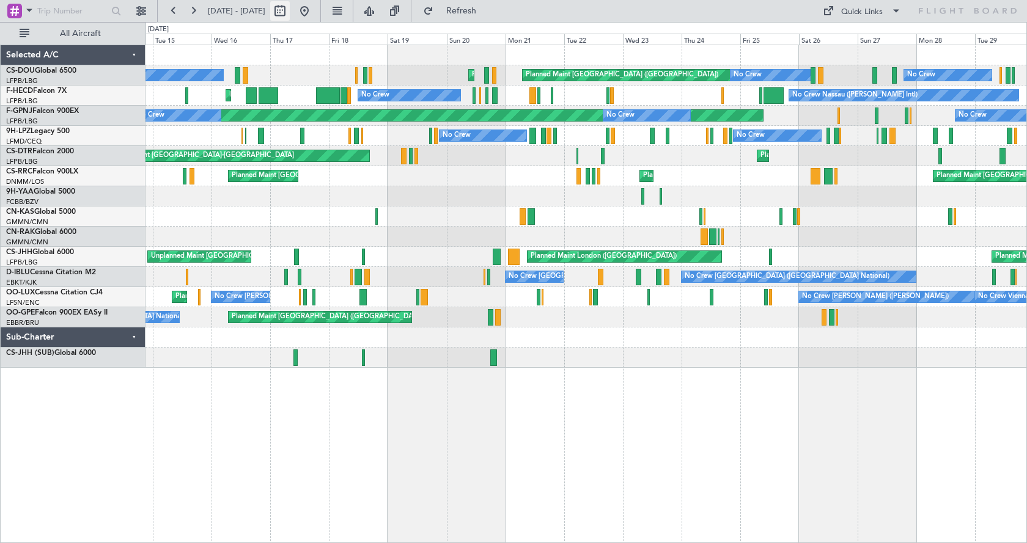
click at [314, 8] on button at bounding box center [305, 11] width 20 height 20
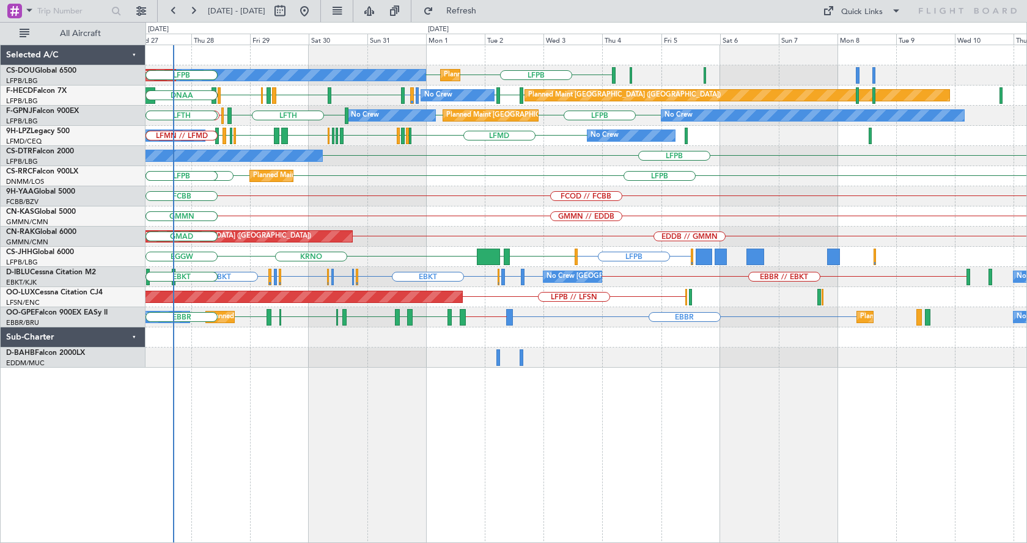
click at [412, 447] on div "LFPB LFPB No Crew Planned Maint Paris (Le Bourget) Planned Maint Paris (Le Bour…" at bounding box center [585, 294] width 881 height 499
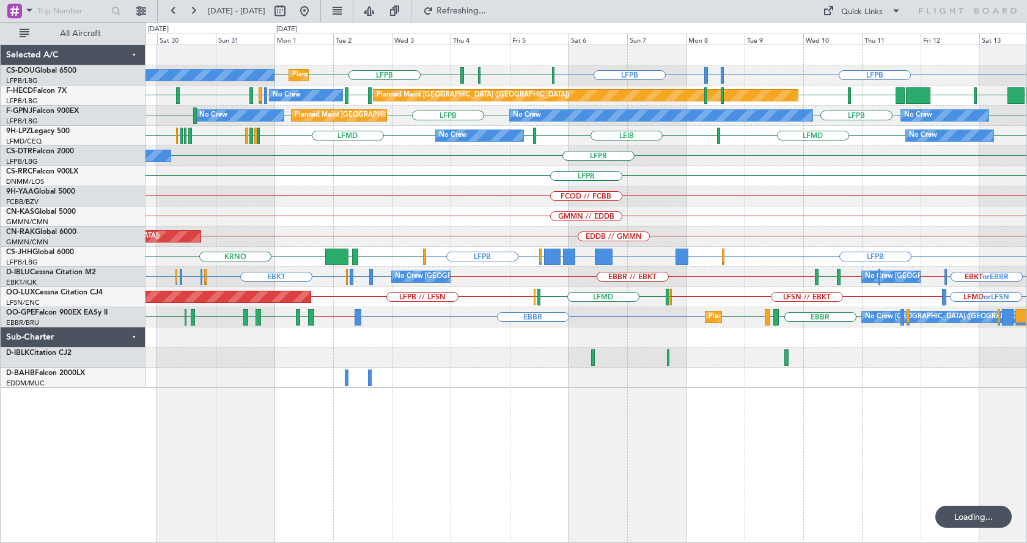
click at [430, 460] on div "No Crew Planned Maint Paris (Le Bourget) LFPB EDDV or LFPB LFPB LFPB LFPB LSGG …" at bounding box center [585, 294] width 881 height 499
click at [649, 482] on div "EDDV or LFPB LFPB LFPB LFPB LFPB LSGG LIML No Crew Planned Maint Paris (Le Bour…" at bounding box center [585, 294] width 881 height 499
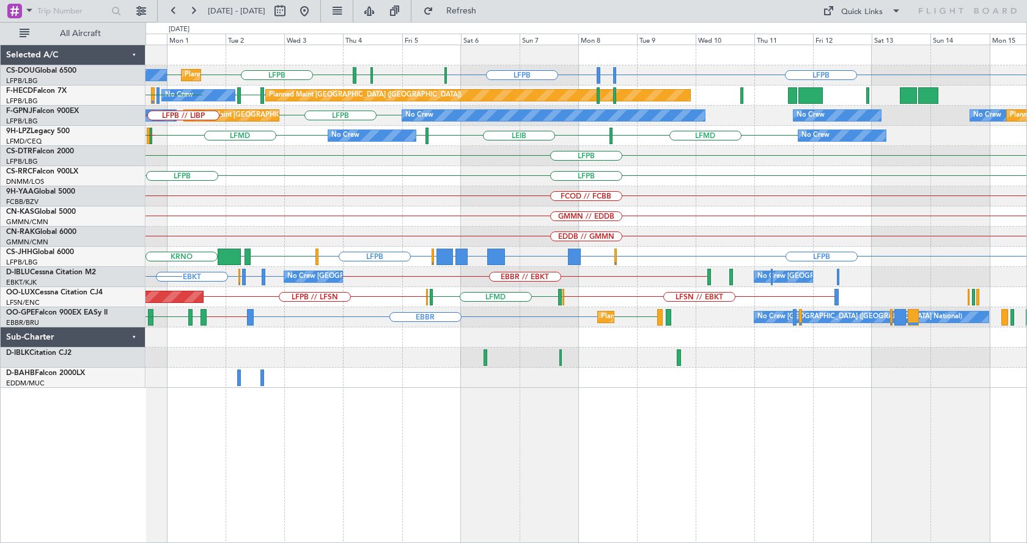
click at [504, 208] on div "LFPB EDDV or LFPB LFPB LFPB LFPB LSGG LIML Planned Maint Paris (Le Bourget) No …" at bounding box center [585, 216] width 881 height 343
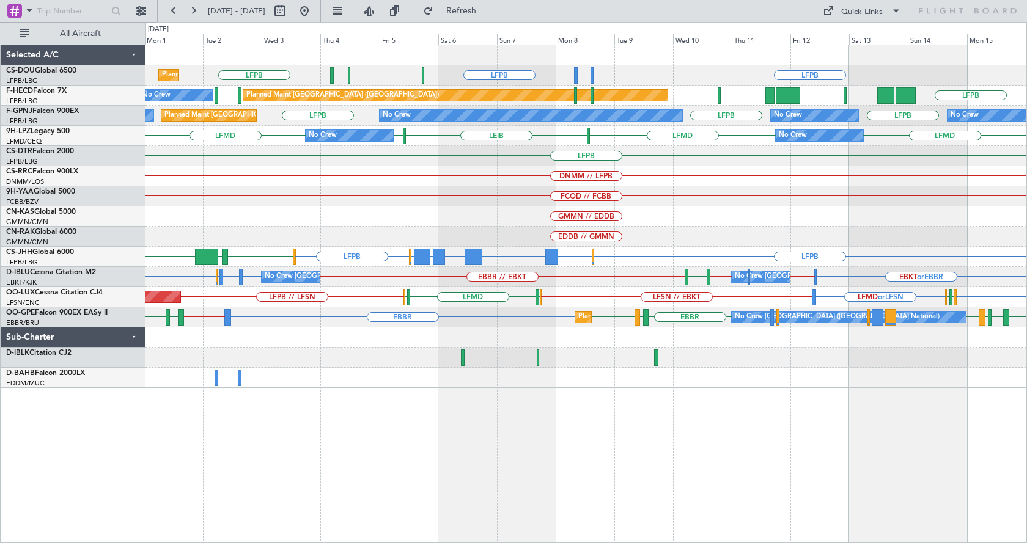
click at [769, 410] on div "LFPB EDDV or LFPB LFPB LFPB LFPB LSGG LIML Planned Maint Paris (Le Bourget) No …" at bounding box center [585, 294] width 881 height 499
